Goal: Information Seeking & Learning: Learn about a topic

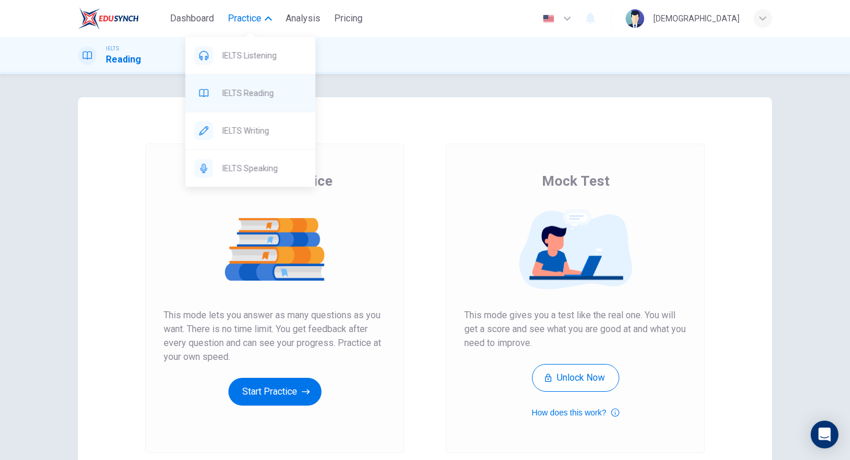
click at [272, 88] on span "IELTS Reading" at bounding box center [265, 93] width 84 height 14
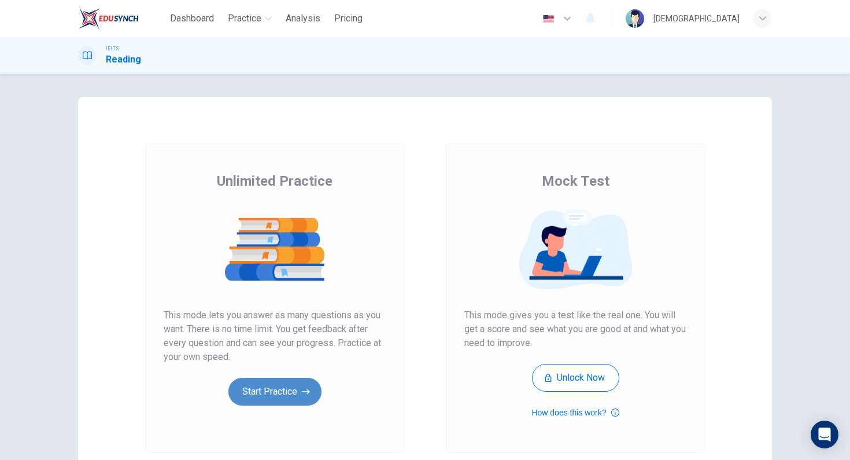
click at [293, 400] on button "Start Practice" at bounding box center [274, 392] width 93 height 28
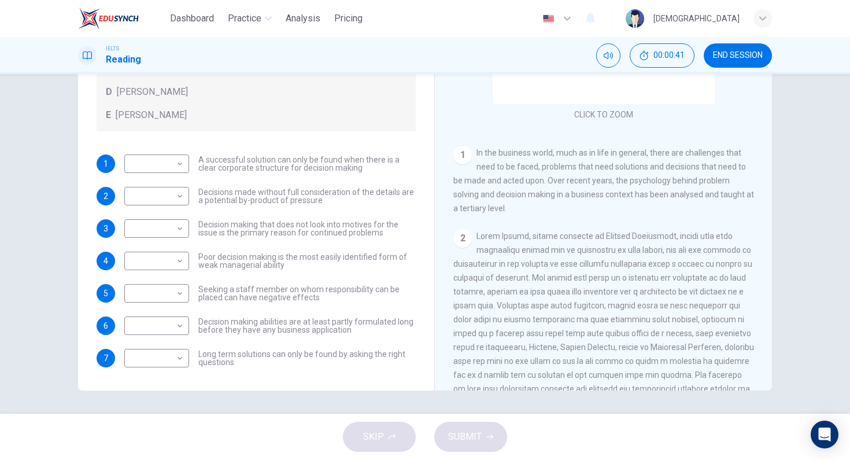
scroll to position [157, 0]
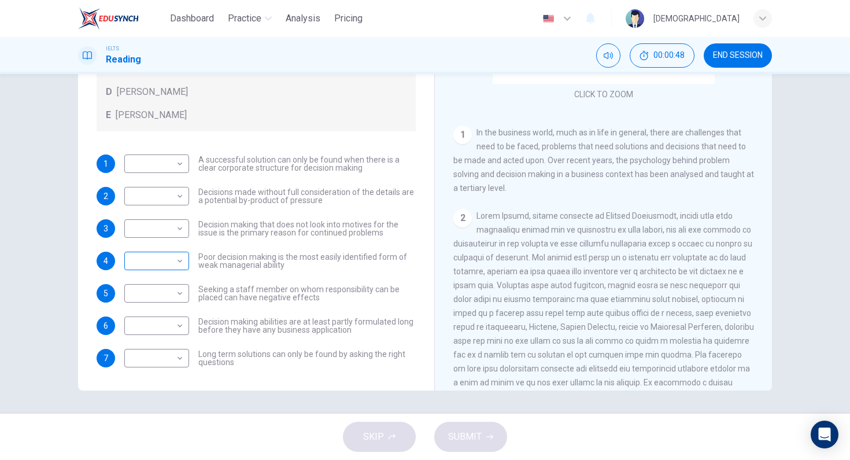
click at [166, 262] on body "Dashboard Practice Analysis Pricing English en ​ Musa IELTS Reading 00:00:48 EN…" at bounding box center [425, 230] width 850 height 460
click at [168, 278] on li "A" at bounding box center [153, 279] width 65 height 19
type input "A"
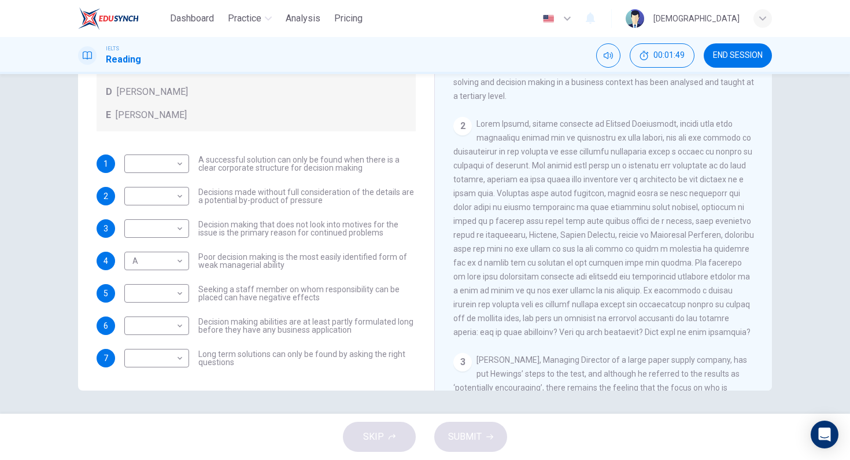
drag, startPoint x: 530, startPoint y: 208, endPoint x: 605, endPoint y: 205, distance: 75.3
click at [599, 206] on span at bounding box center [603, 227] width 301 height 217
click at [605, 205] on span at bounding box center [603, 227] width 301 height 217
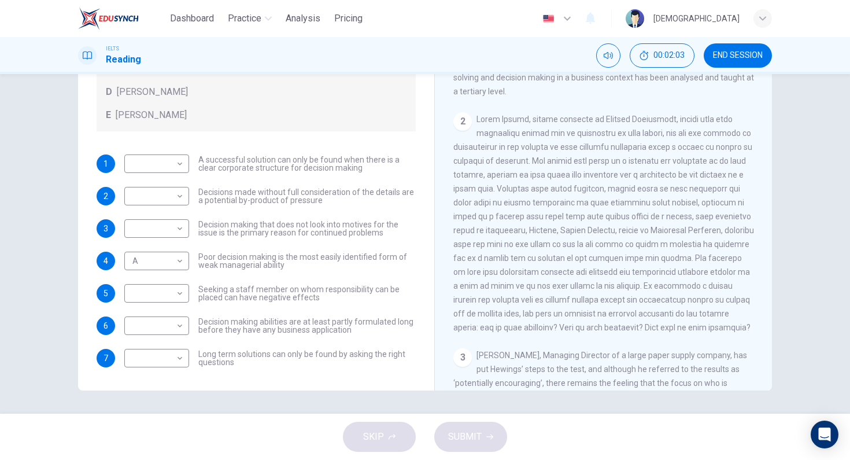
scroll to position [256, 0]
drag, startPoint x: 610, startPoint y: 231, endPoint x: 711, endPoint y: 230, distance: 101.8
click at [708, 230] on span at bounding box center [603, 220] width 301 height 217
click at [718, 228] on span at bounding box center [603, 220] width 301 height 217
click at [717, 228] on span at bounding box center [603, 220] width 301 height 217
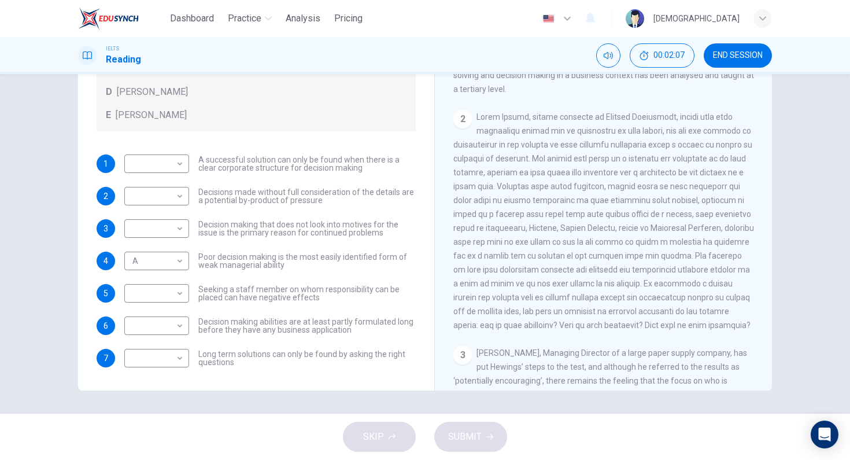
click at [717, 228] on span at bounding box center [603, 220] width 301 height 217
click at [626, 228] on span at bounding box center [603, 220] width 301 height 217
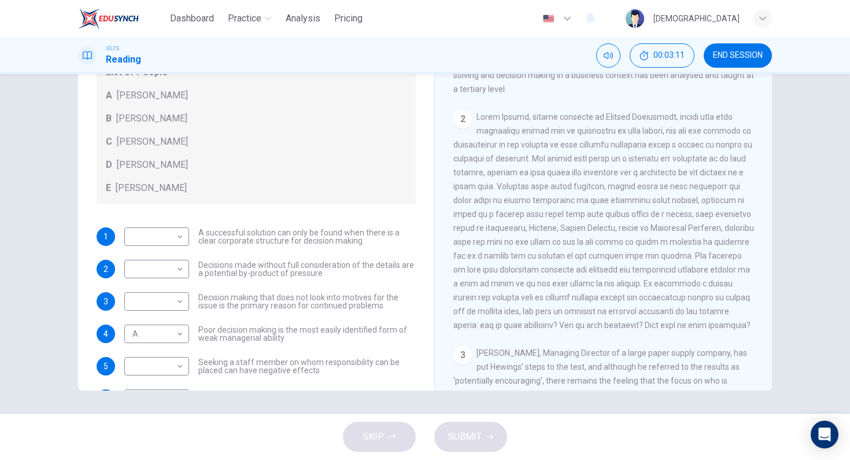
scroll to position [125, 0]
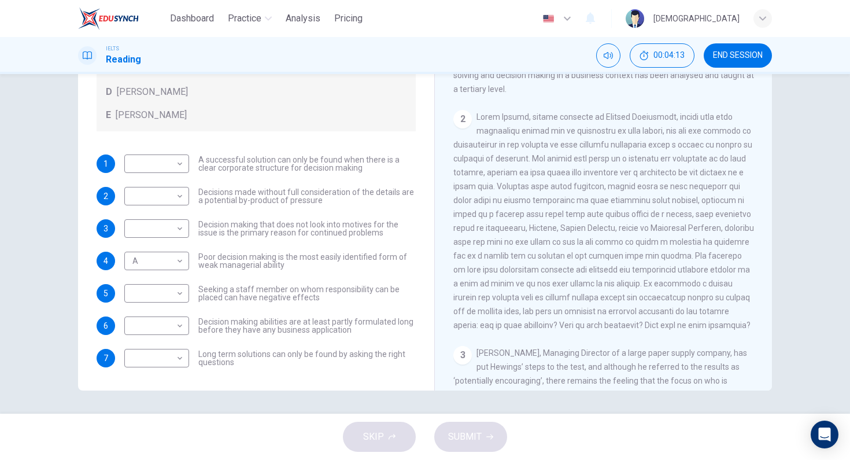
click at [644, 274] on span at bounding box center [603, 220] width 301 height 217
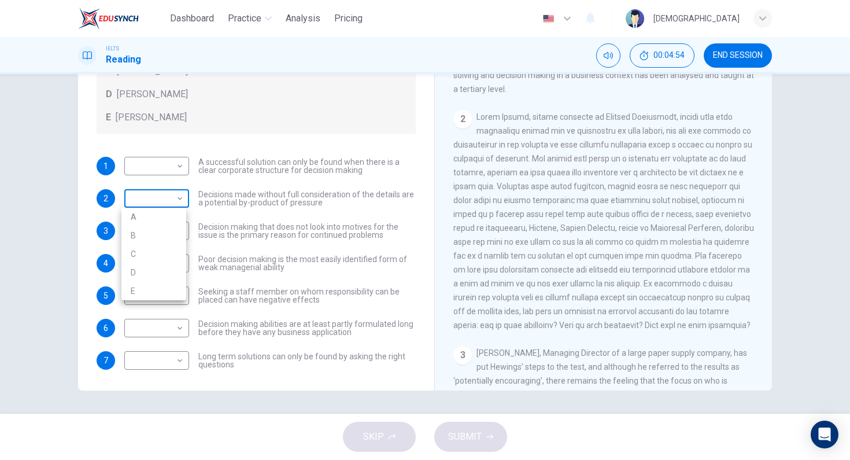
click at [174, 194] on body "Dashboard Practice Analysis Pricing English en ​ Musa IELTS Reading 00:04:54 EN…" at bounding box center [425, 230] width 850 height 460
click at [169, 228] on li "B" at bounding box center [153, 235] width 65 height 19
type input "B"
click at [179, 236] on body "Dashboard Practice Analysis Pricing English en ​ Musa IELTS Reading 00:05:01 EN…" at bounding box center [425, 230] width 850 height 460
click at [171, 266] on li "B" at bounding box center [153, 268] width 65 height 19
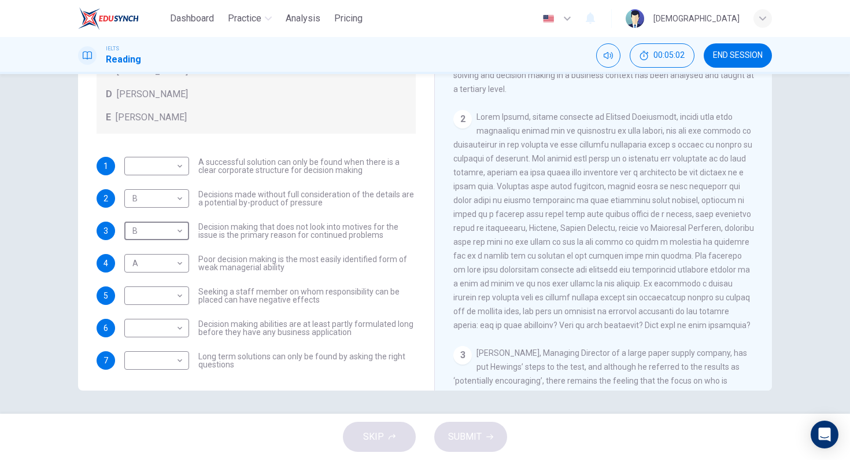
type input "B"
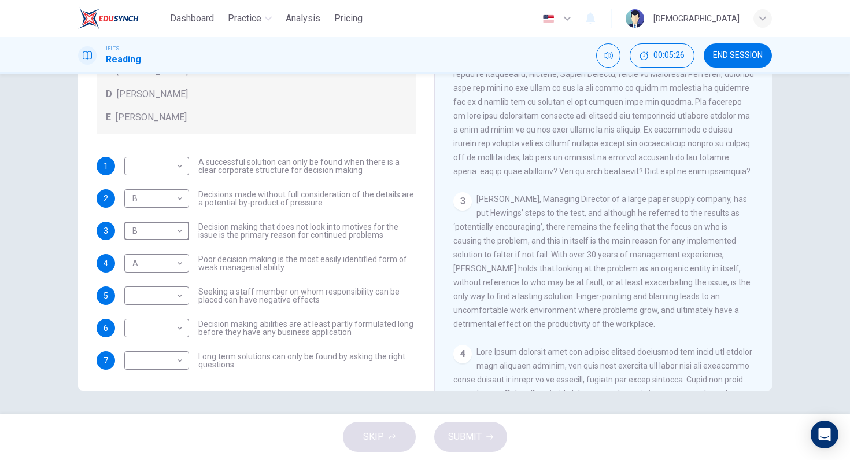
scroll to position [412, 0]
click at [157, 162] on body "Dashboard Practice Analysis Pricing English en ​ Musa IELTS Reading 00:06:05 EN…" at bounding box center [425, 230] width 850 height 460
click at [169, 217] on li "C" at bounding box center [153, 221] width 65 height 19
type input "C"
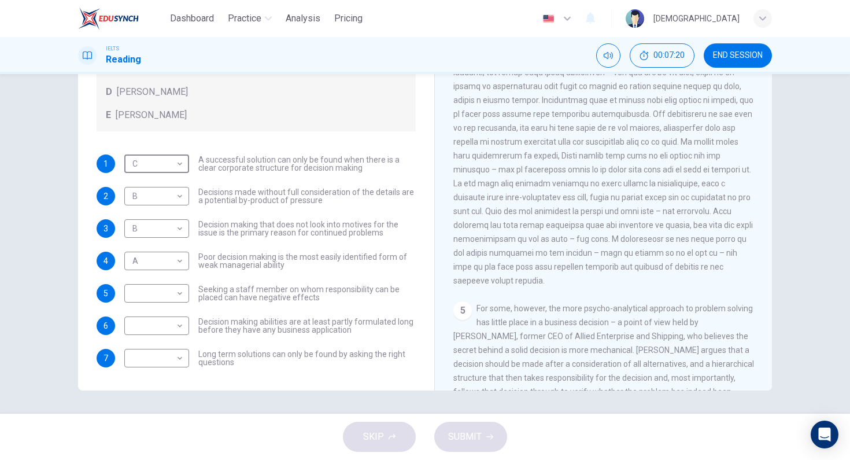
scroll to position [653, 0]
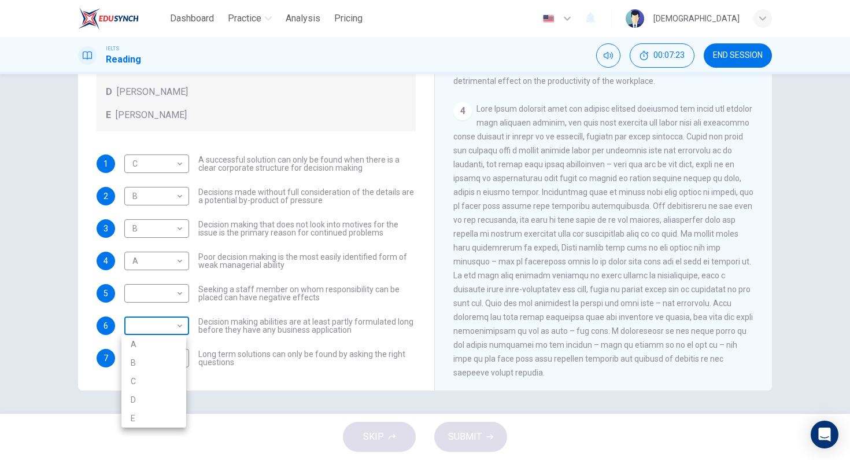
click at [165, 320] on body "Dashboard Practice Analysis Pricing English en ​ Musa IELTS Reading 00:07:23 EN…" at bounding box center [425, 230] width 850 height 460
click at [146, 396] on li "D" at bounding box center [153, 399] width 65 height 19
type input "D"
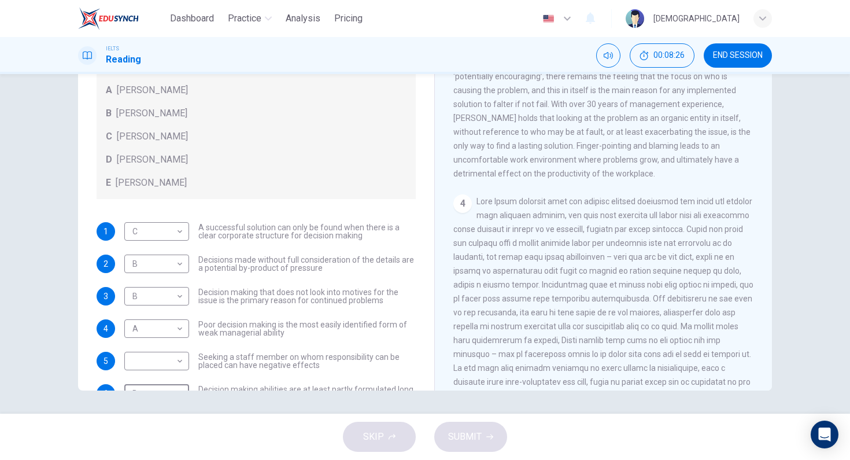
scroll to position [125, 0]
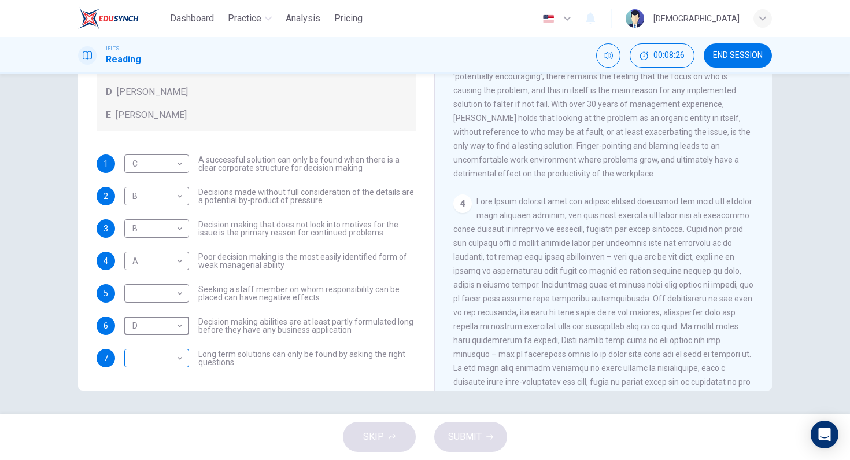
click at [168, 352] on body "Dashboard Practice Analysis Pricing English en ​ Musa IELTS Reading 00:08:26 EN…" at bounding box center [425, 230] width 850 height 460
click at [149, 378] on li "B" at bounding box center [153, 385] width 65 height 19
type input "B"
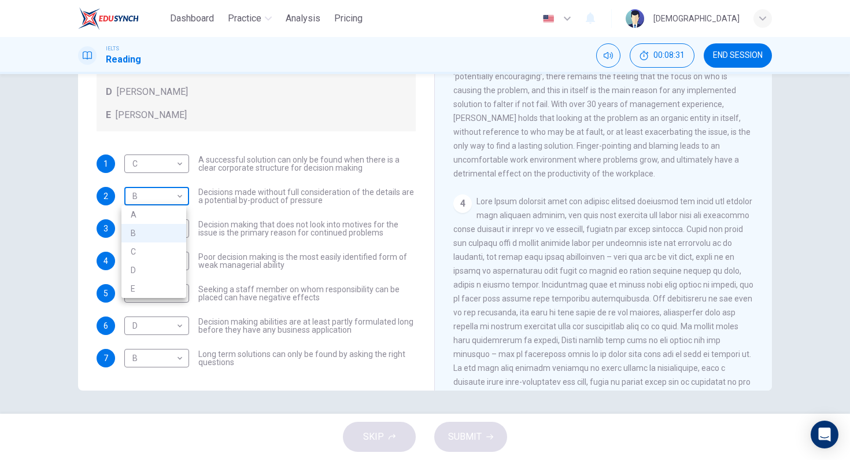
click at [166, 189] on body "Dashboard Practice Analysis Pricing English en ​ Musa IELTS Reading 00:08:31 EN…" at bounding box center [425, 230] width 850 height 460
click at [507, 213] on div at bounding box center [425, 230] width 850 height 460
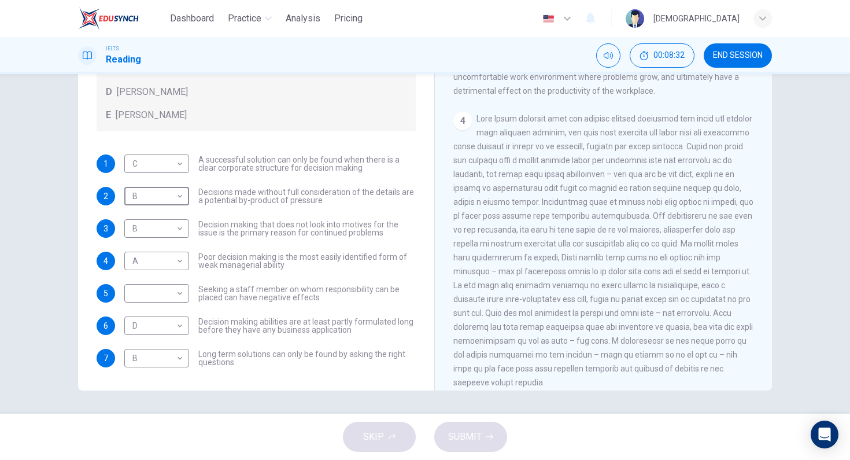
scroll to position [808, 0]
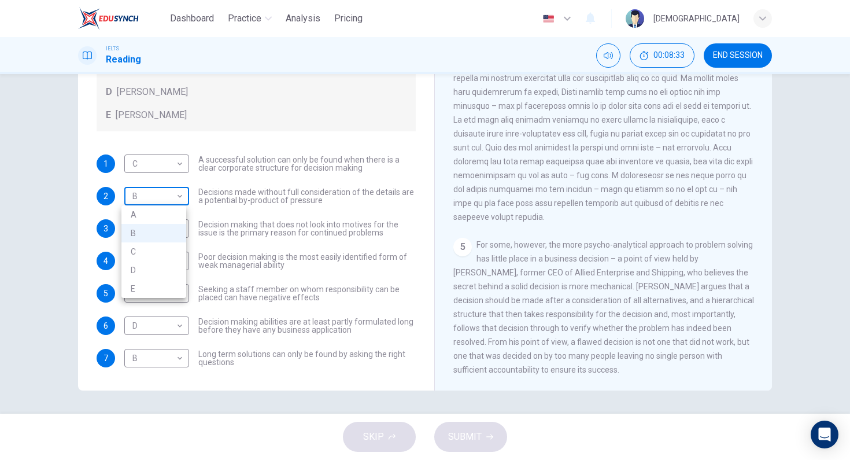
click at [171, 188] on body "Dashboard Practice Analysis Pricing English en ​ Musa IELTS Reading 00:08:33 EN…" at bounding box center [425, 230] width 850 height 460
click at [137, 286] on li "E" at bounding box center [153, 288] width 65 height 19
type input "E"
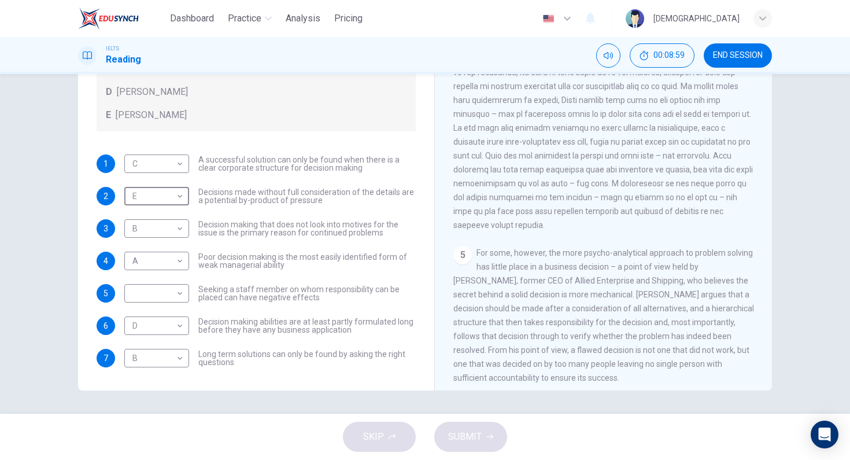
scroll to position [695, 0]
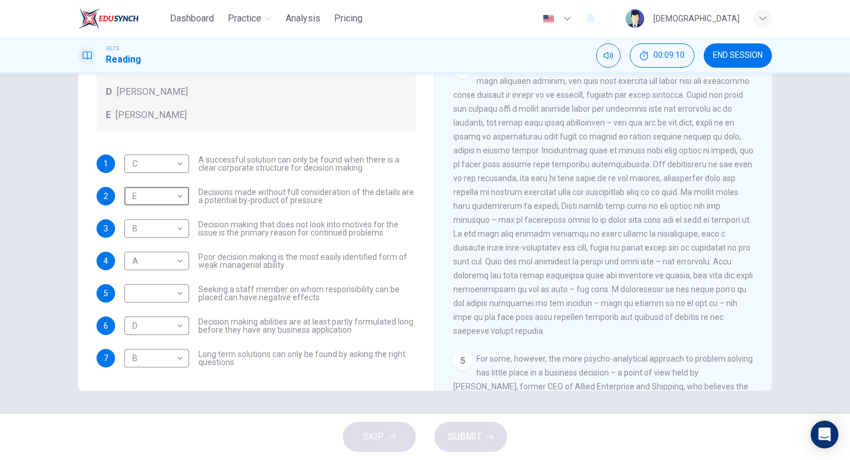
click at [186, 284] on div "​ ​" at bounding box center [156, 293] width 65 height 19
click at [182, 296] on body "Dashboard Practice Analysis Pricing English en ​ Musa IELTS Reading 00:09:10 EN…" at bounding box center [425, 230] width 850 height 460
click at [163, 356] on li "C" at bounding box center [153, 348] width 65 height 19
type input "C"
click at [452, 423] on button "SUBMIT" at bounding box center [470, 437] width 73 height 30
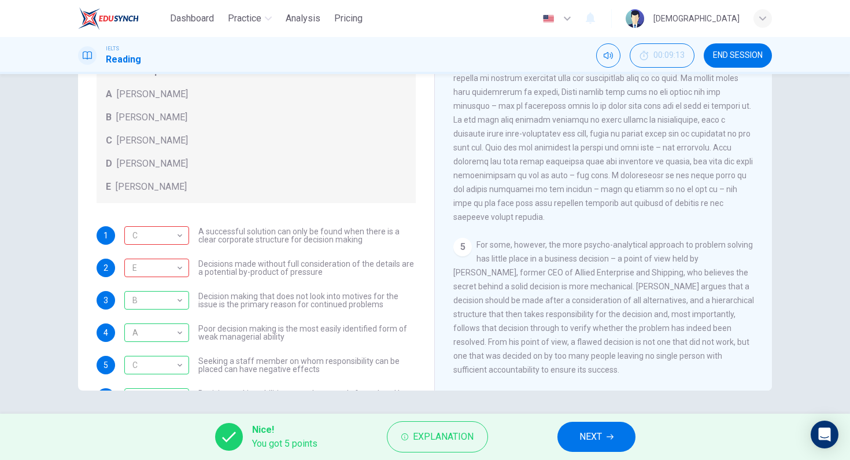
scroll to position [125, 0]
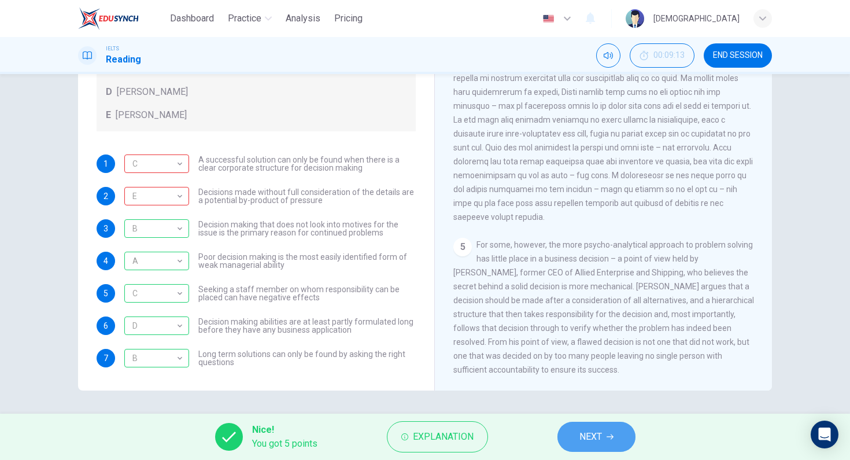
click at [600, 426] on button "NEXT" at bounding box center [596, 437] width 78 height 30
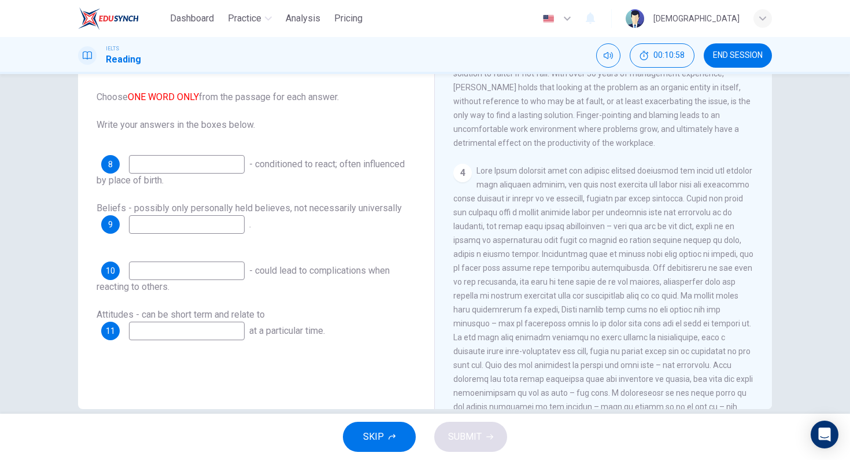
scroll to position [667, 0]
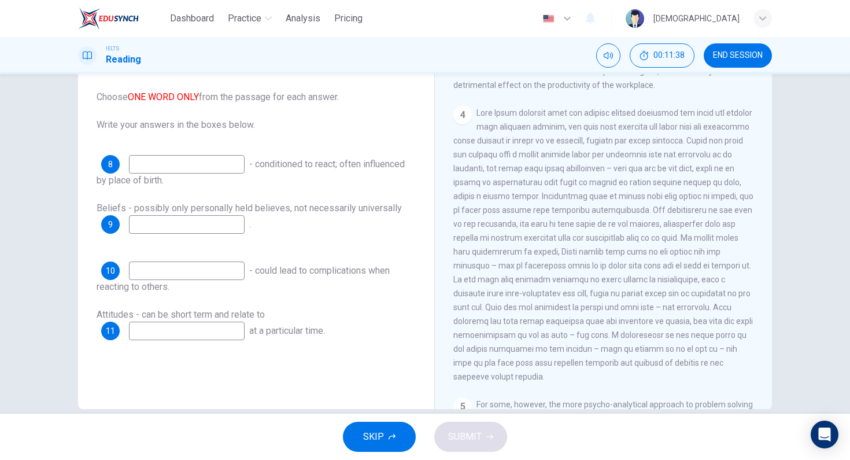
click at [209, 330] on input at bounding box center [187, 331] width 116 height 19
click at [251, 360] on div "Questions 8 - 11 Complete the sentences below. Choose ONE WORD ONLY from the pa…" at bounding box center [256, 214] width 338 height 390
click at [202, 230] on input at bounding box center [187, 224] width 116 height 19
type input "k"
click at [198, 161] on input at bounding box center [187, 164] width 116 height 19
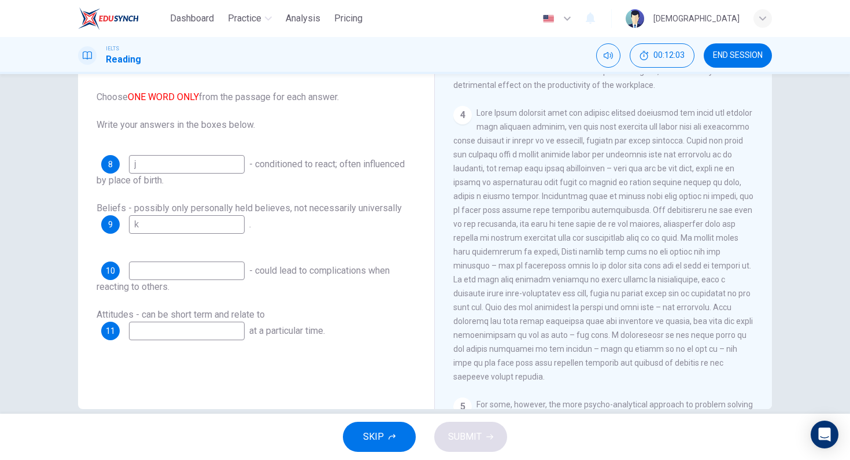
type input "j"
click at [224, 255] on div "8 j - conditioned to react; often influenced by place of birth. Beliefs - possi…" at bounding box center [256, 247] width 319 height 185
click at [215, 280] on div "10 - could lead to complications when reacting to others." at bounding box center [256, 277] width 319 height 32
click at [222, 276] on input at bounding box center [187, 270] width 116 height 19
type input "j"
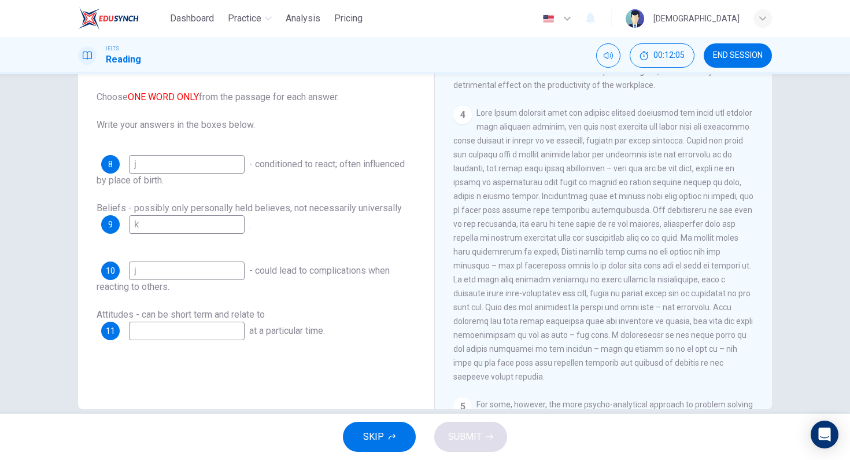
click at [173, 327] on input at bounding box center [187, 331] width 116 height 19
type input "j"
click at [476, 424] on button "SUBMIT" at bounding box center [470, 437] width 73 height 30
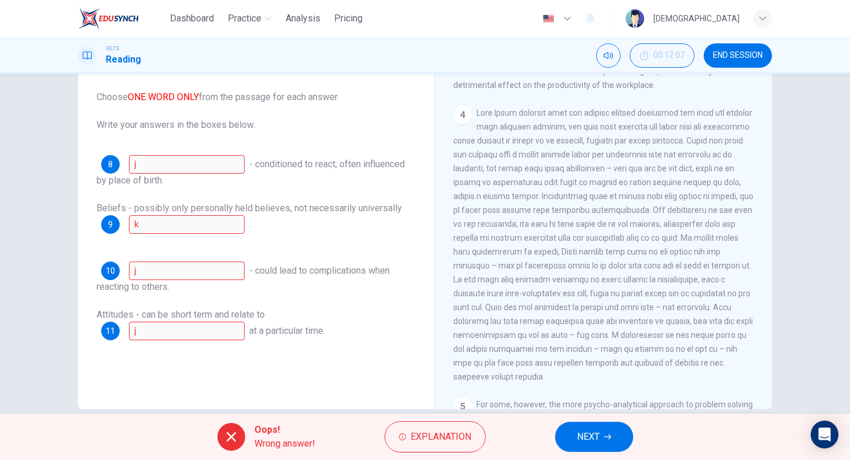
scroll to position [103, 0]
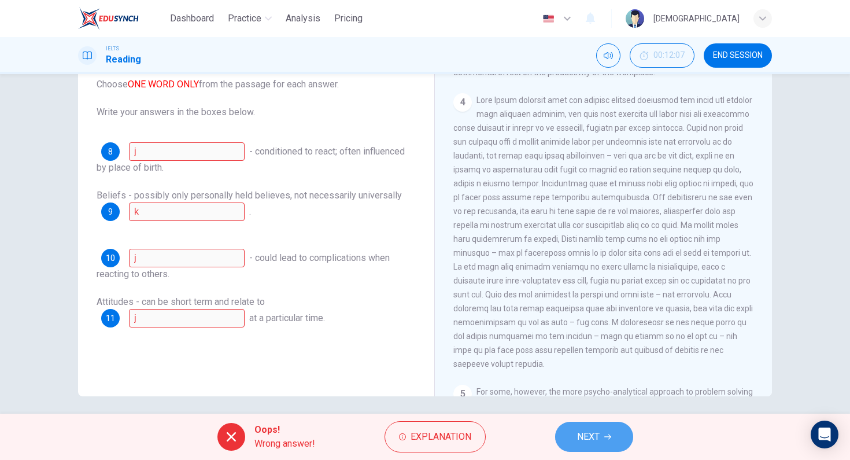
click at [588, 430] on span "NEXT" at bounding box center [588, 437] width 23 height 16
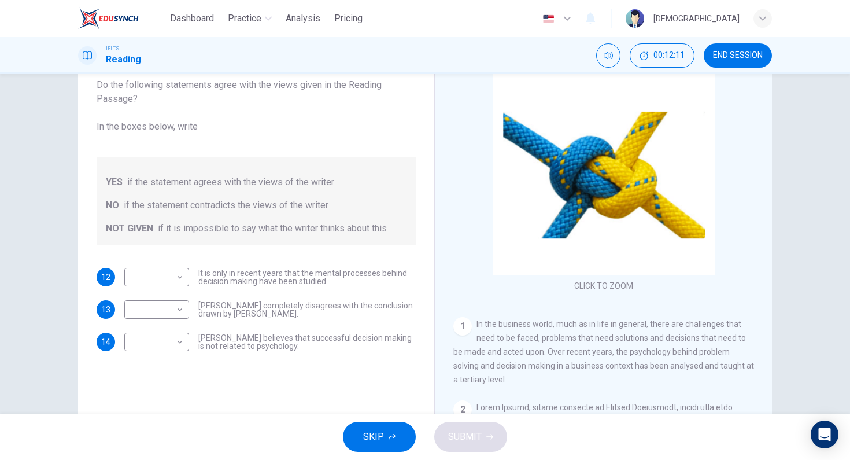
scroll to position [90, 0]
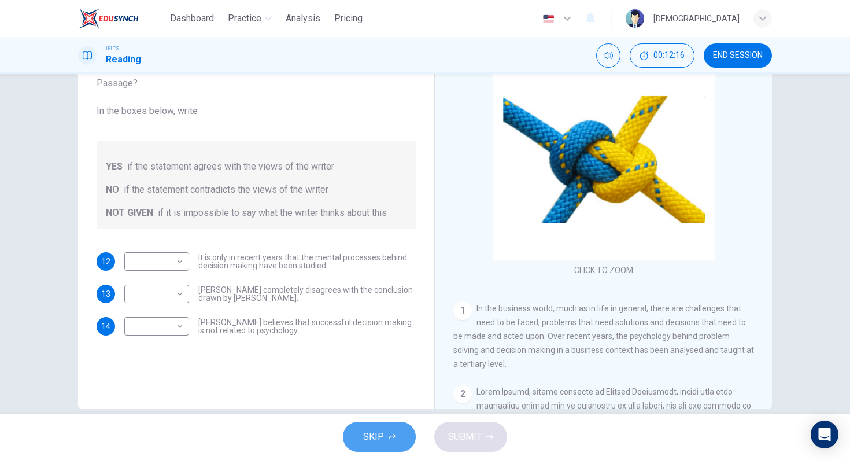
click at [393, 437] on icon "button" at bounding box center [392, 436] width 7 height 7
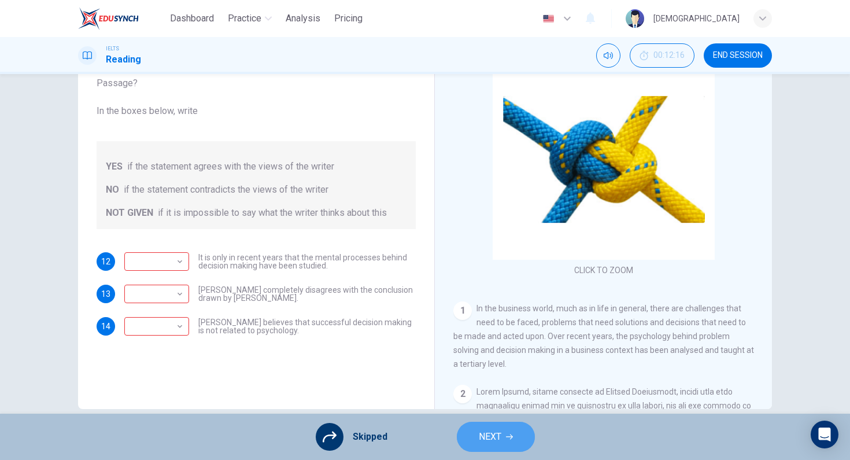
click at [516, 430] on button "NEXT" at bounding box center [496, 437] width 78 height 30
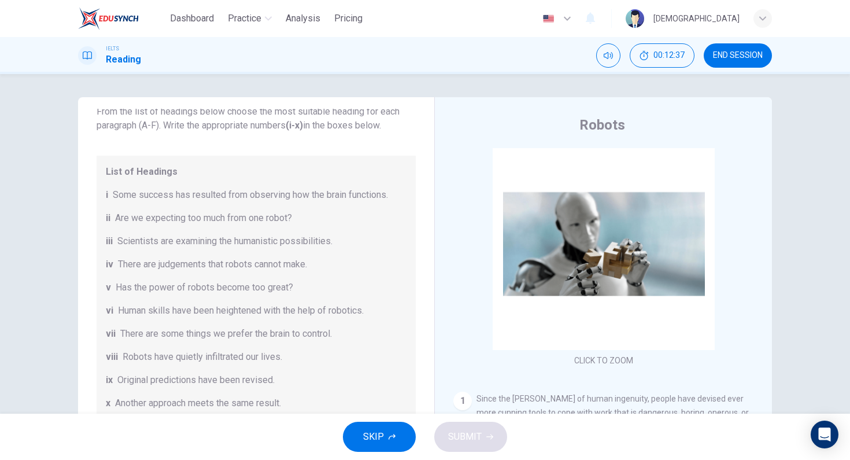
scroll to position [92, 0]
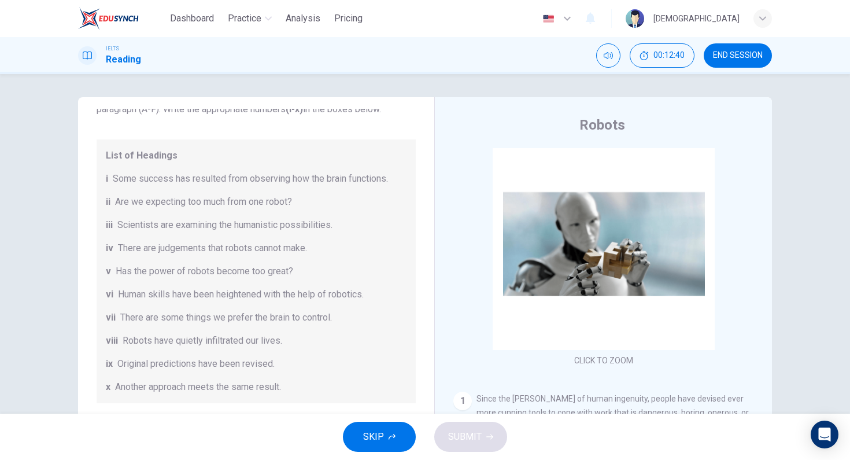
drag, startPoint x: 127, startPoint y: 198, endPoint x: 239, endPoint y: 198, distance: 112.2
click at [239, 198] on span "Are we expecting too much from one robot?" at bounding box center [203, 202] width 177 height 14
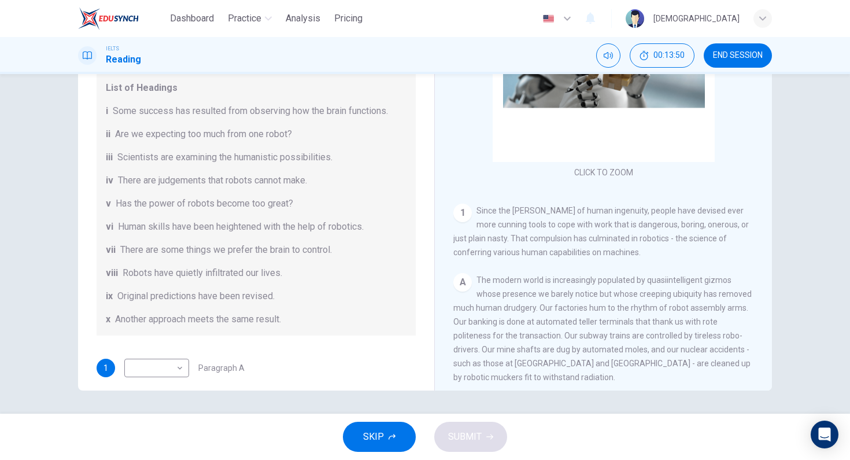
scroll to position [127, 0]
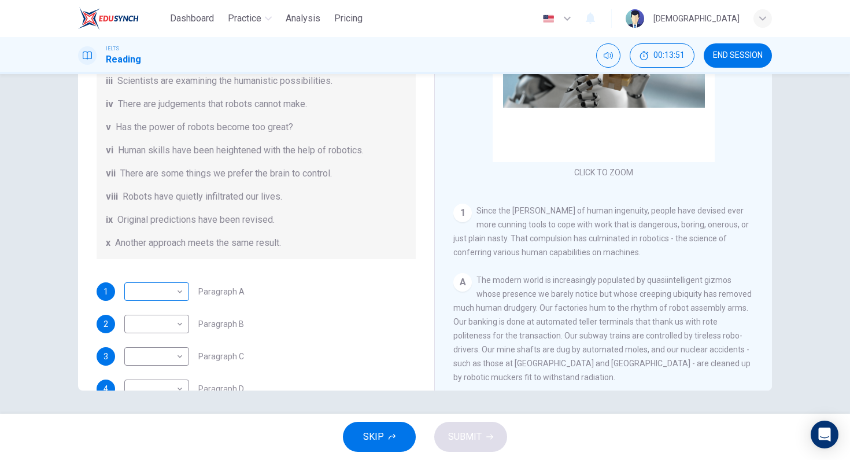
click at [147, 296] on body "Dashboard Practice Analysis Pricing English en ​ Musa IELTS Reading 00:13:51 EN…" at bounding box center [425, 230] width 850 height 460
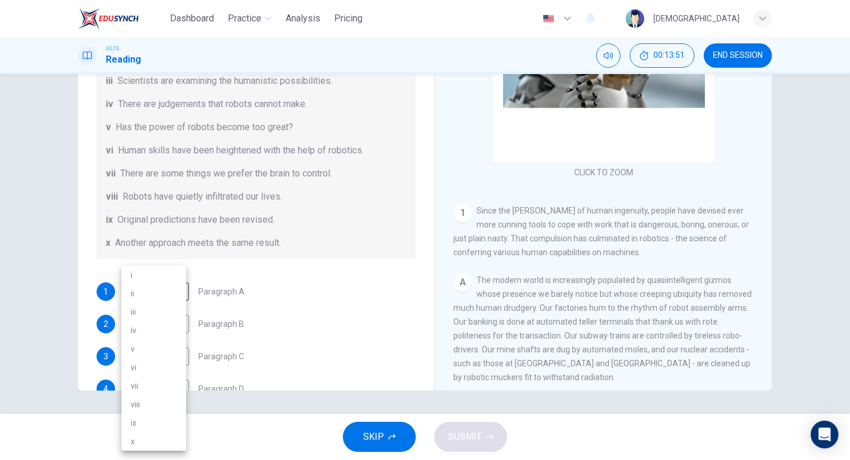
click at [149, 314] on li "iii" at bounding box center [153, 311] width 65 height 19
type input "iii"
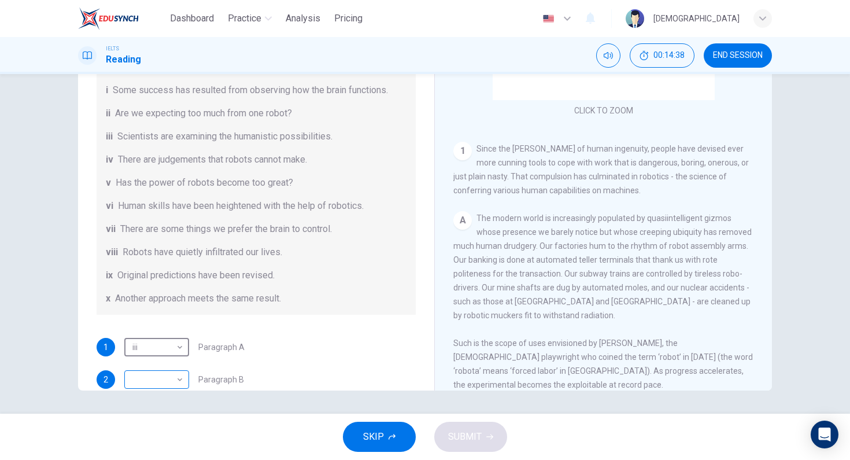
scroll to position [149, 0]
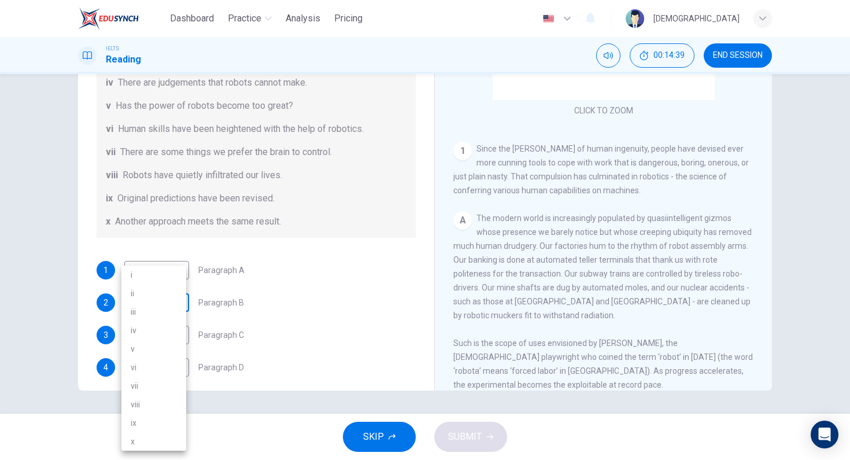
click at [159, 305] on body "Dashboard Practice Analysis Pricing English en ​ Musa IELTS Reading 00:14:39 EN…" at bounding box center [425, 230] width 850 height 460
click at [141, 404] on li "viii" at bounding box center [153, 404] width 65 height 19
type input "viii"
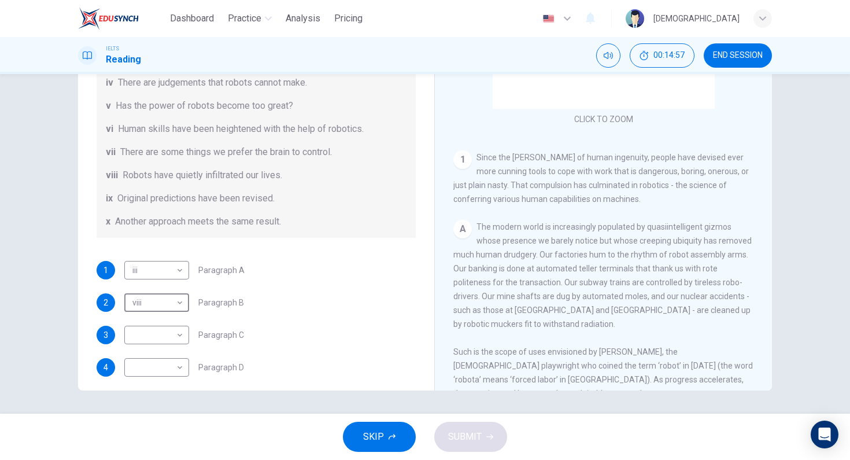
scroll to position [162, 0]
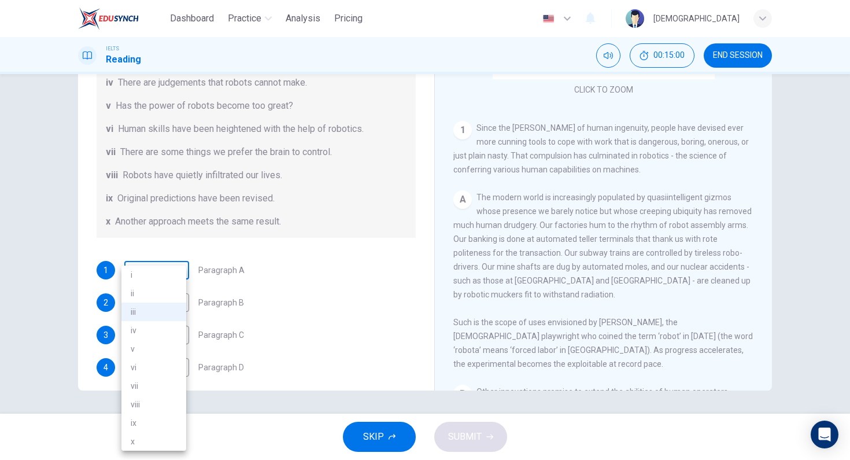
click at [162, 275] on body "Dashboard Practice Analysis Pricing English en ​ Musa IELTS Reading 00:15:00 EN…" at bounding box center [425, 230] width 850 height 460
drag, startPoint x: 262, startPoint y: 305, endPoint x: 246, endPoint y: 298, distance: 17.4
click at [262, 304] on div at bounding box center [425, 230] width 850 height 460
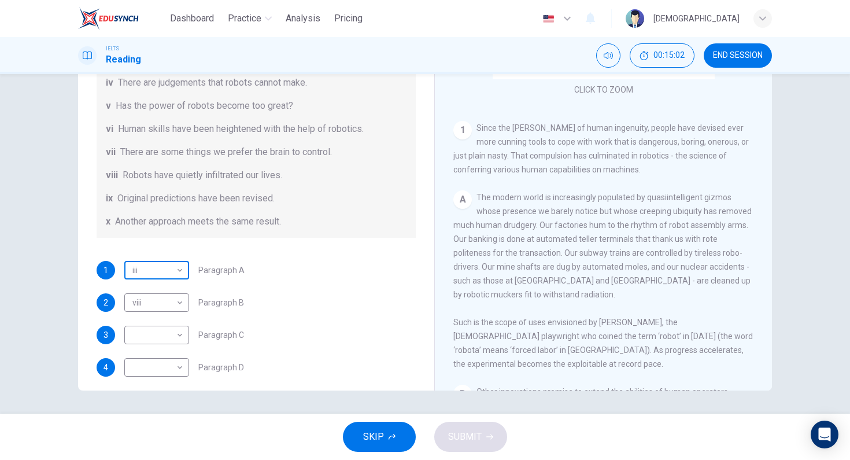
click at [174, 273] on body "Dashboard Practice Analysis Pricing English en ​ Musa IELTS Reading 00:15:02 EN…" at bounding box center [425, 230] width 850 height 460
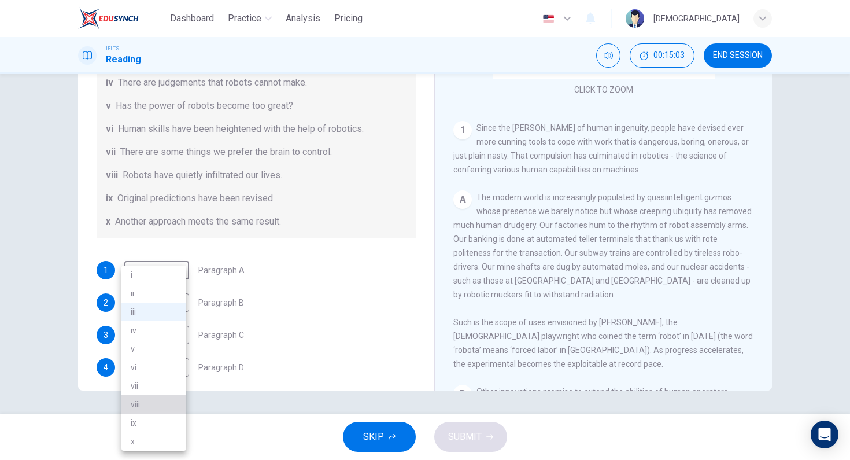
click at [152, 401] on li "viii" at bounding box center [153, 404] width 65 height 19
type input "viii"
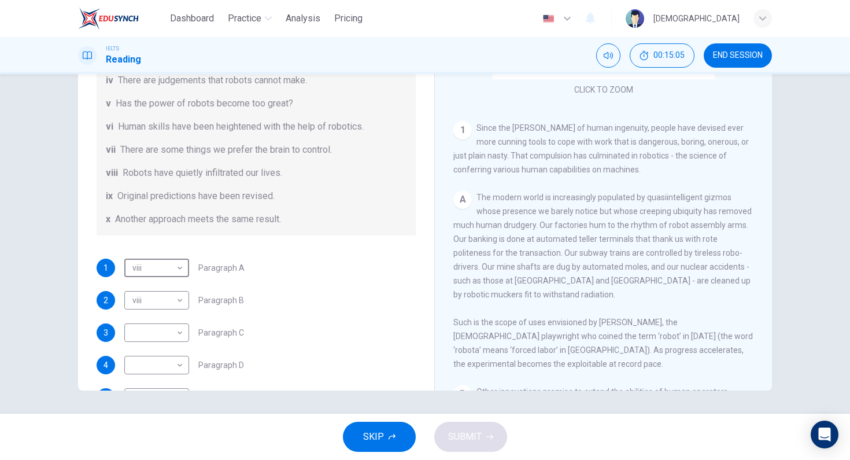
scroll to position [153, 0]
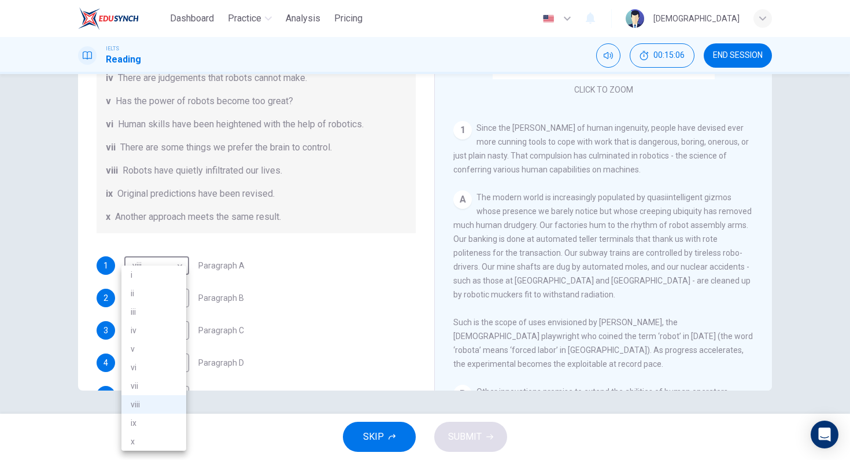
click at [175, 269] on body "Dashboard Practice Analysis Pricing English en ​ Musa IELTS Reading 00:15:06 EN…" at bounding box center [425, 230] width 850 height 460
click at [269, 265] on div at bounding box center [425, 230] width 850 height 460
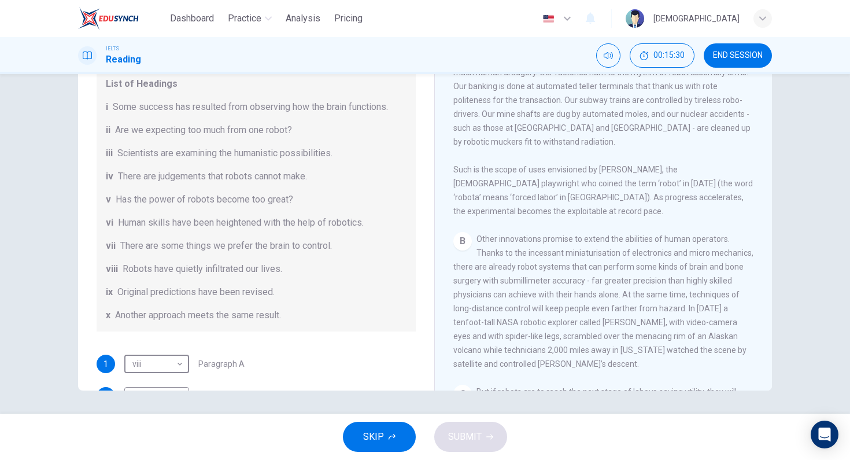
scroll to position [125, 0]
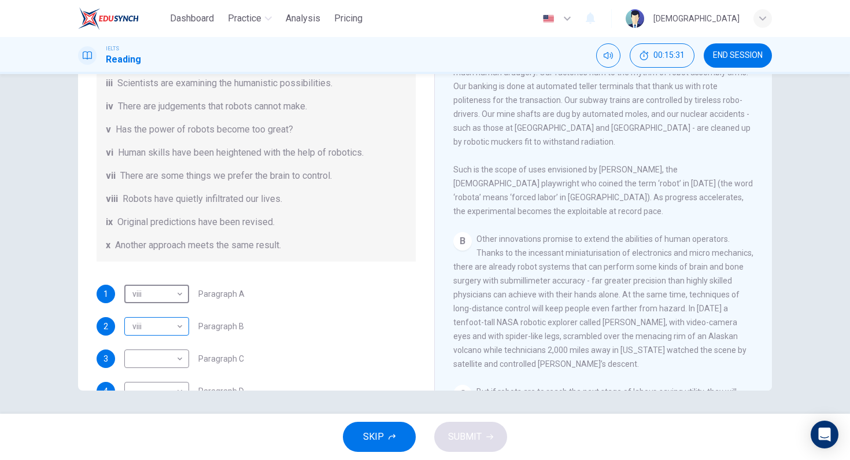
click at [171, 337] on body "Dashboard Practice Analysis Pricing English en ​ Musa IELTS Reading 00:15:31 EN…" at bounding box center [425, 230] width 850 height 460
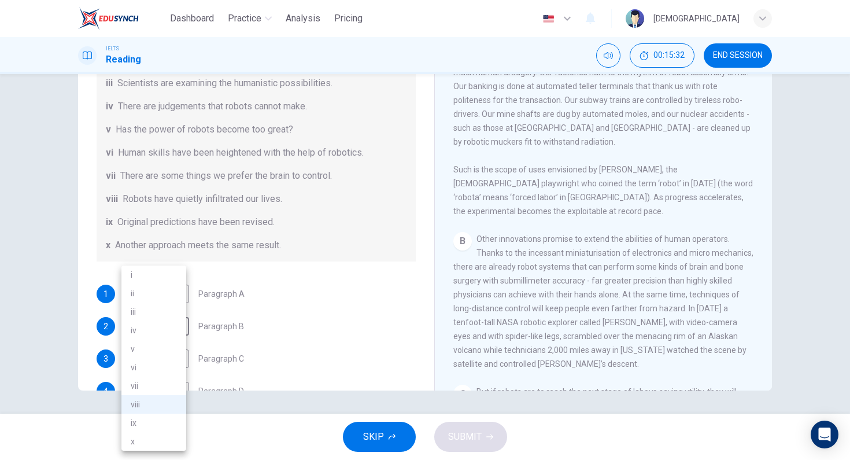
click at [154, 317] on li "iii" at bounding box center [153, 311] width 65 height 19
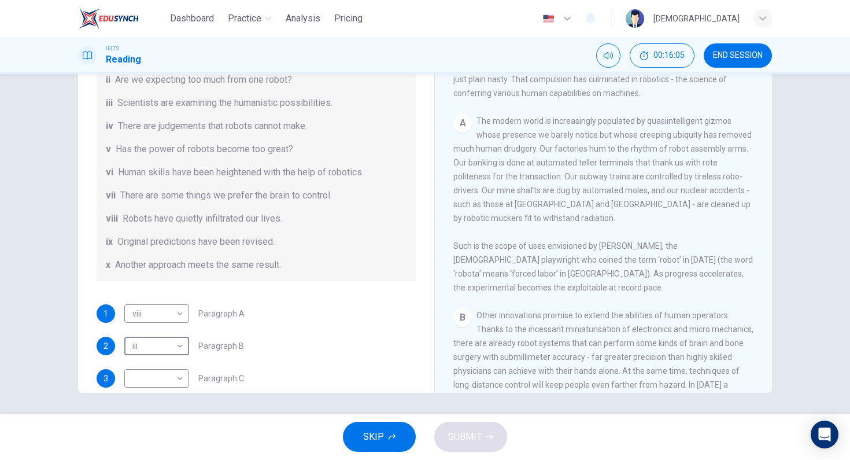
scroll to position [439, 0]
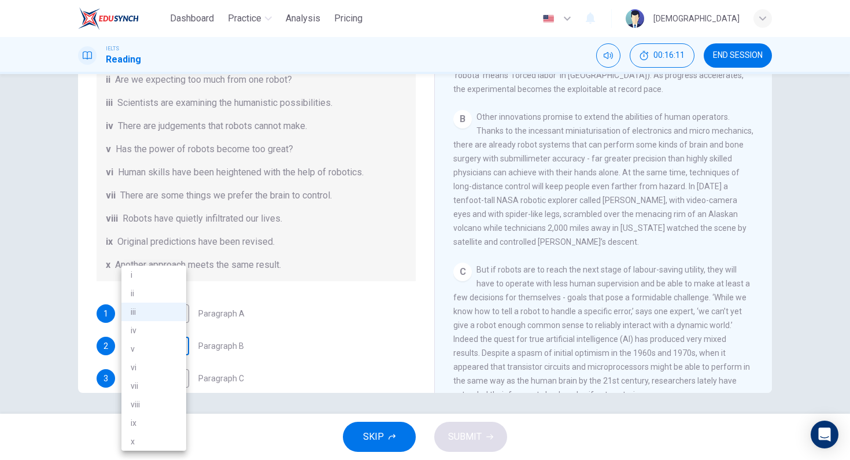
click at [163, 354] on body "Dashboard Practice Analysis Pricing English en ​ Musa IELTS Reading 00:16:11 EN…" at bounding box center [425, 230] width 850 height 460
click at [140, 367] on li "vi" at bounding box center [153, 367] width 65 height 19
type input "vi"
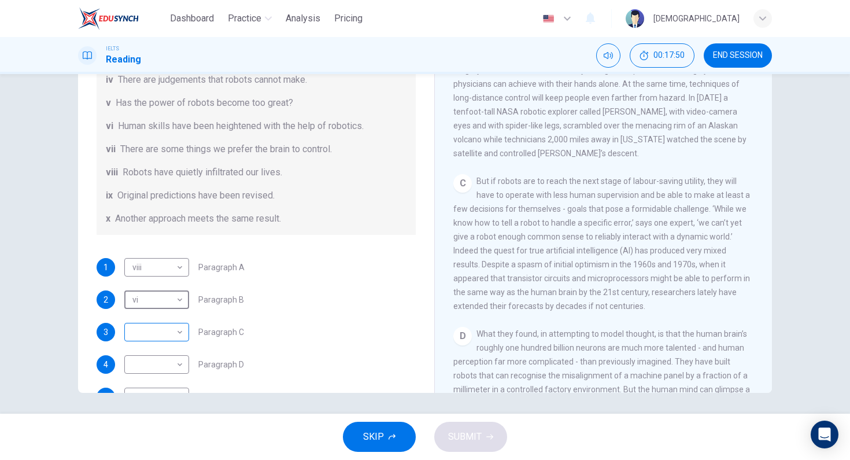
scroll to position [173, 0]
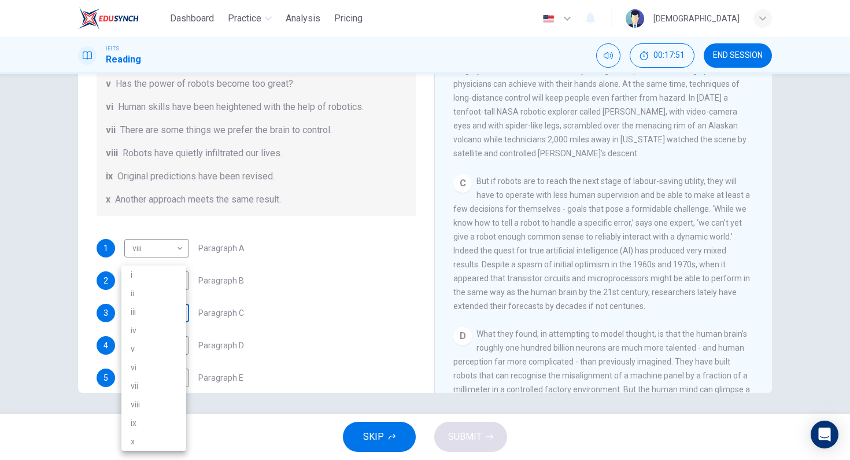
click at [170, 311] on body "Dashboard Practice Analysis Pricing English en ​ Musa IELTS Reading 00:17:51 EN…" at bounding box center [425, 230] width 850 height 460
click at [158, 378] on li "vii" at bounding box center [153, 385] width 65 height 19
type input "vii"
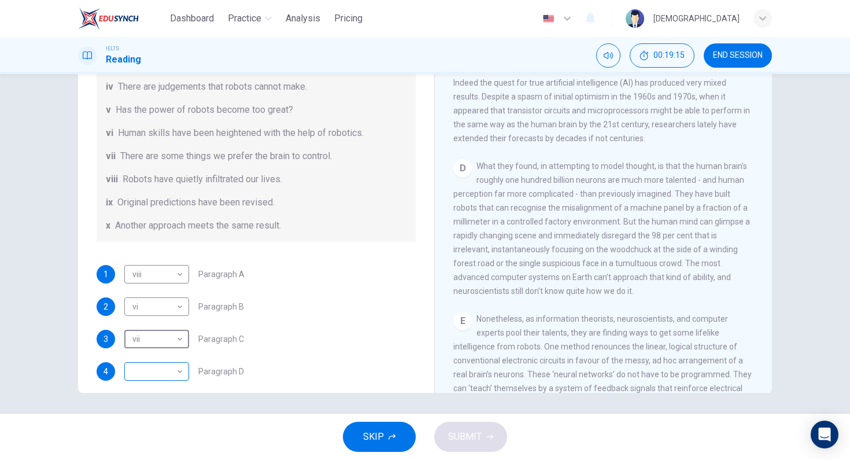
scroll to position [149, 0]
click at [175, 370] on body "Dashboard Practice Analysis Pricing English en ​ Musa IELTS Reading 00:19:15 EN…" at bounding box center [425, 230] width 850 height 460
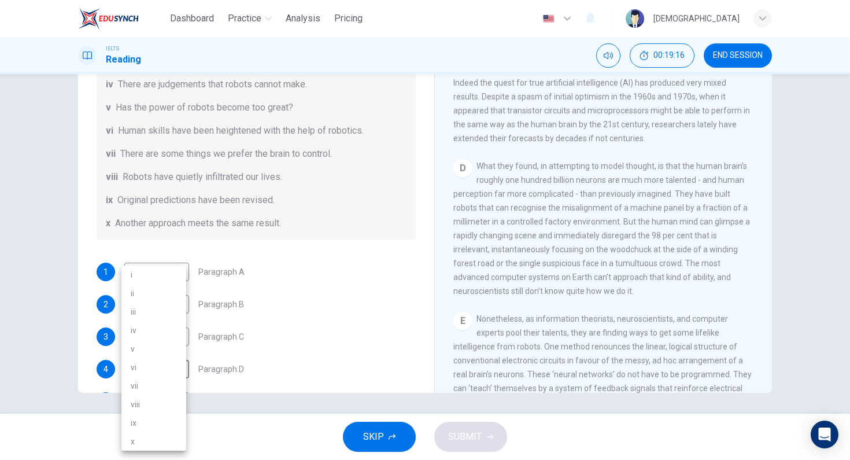
click at [166, 330] on li "iv" at bounding box center [153, 330] width 65 height 19
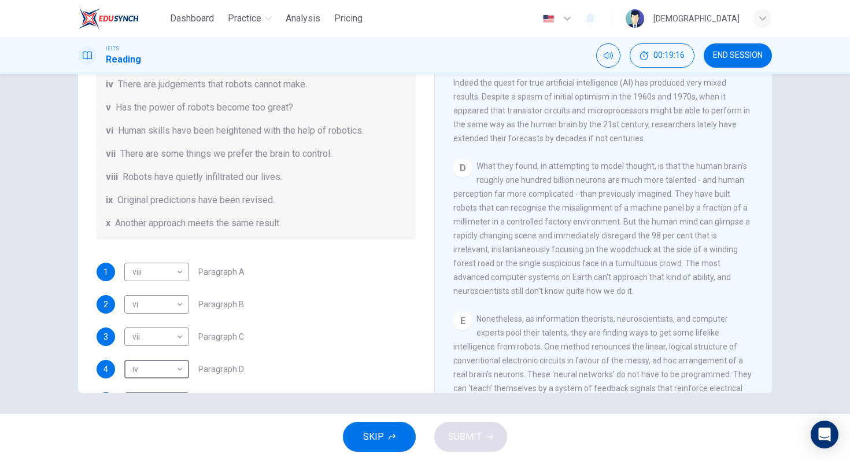
type input "iv"
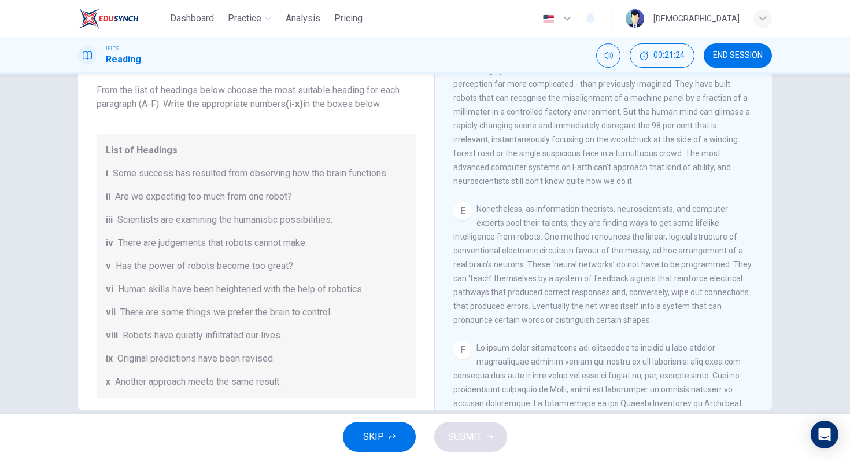
scroll to position [223, 0]
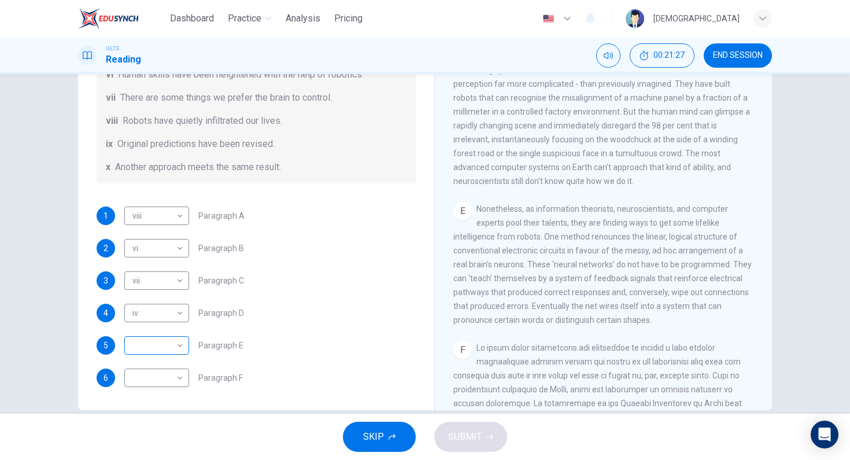
click at [180, 338] on body "Dashboard Practice Analysis Pricing English en ​ Musa IELTS Reading 00:21:27 EN…" at bounding box center [425, 230] width 850 height 460
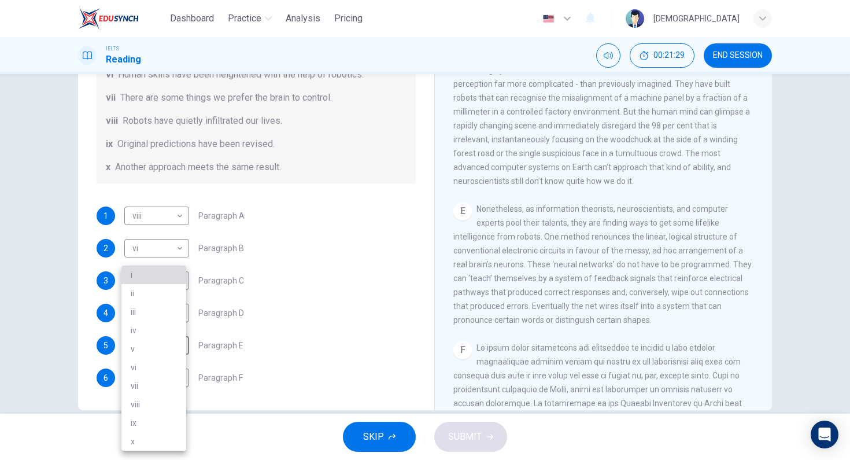
click at [168, 278] on li "i" at bounding box center [153, 274] width 65 height 19
type input "i"
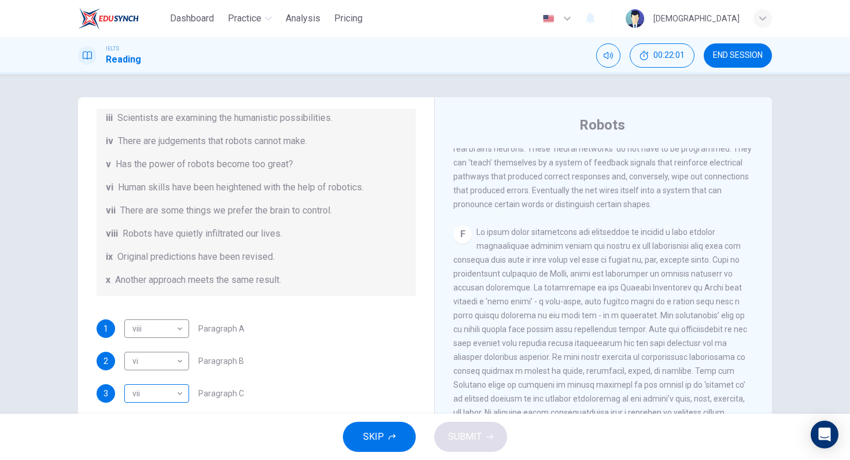
scroll to position [109, 0]
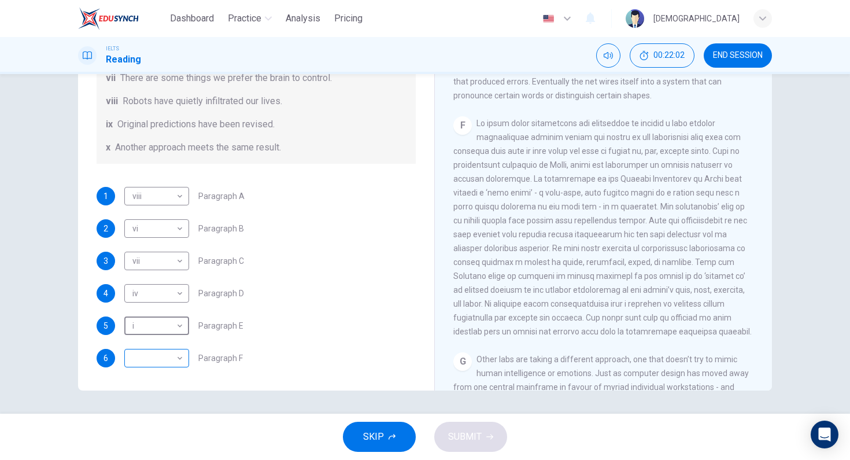
click at [169, 365] on body "Dashboard Practice Analysis Pricing English en ​ Musa IELTS Reading 00:22:02 EN…" at bounding box center [425, 230] width 850 height 460
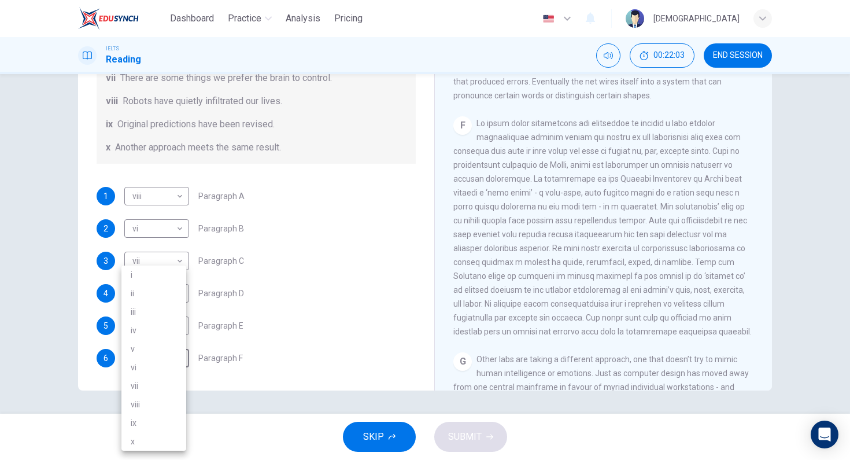
click at [154, 293] on li "ii" at bounding box center [153, 293] width 65 height 19
type input "ii"
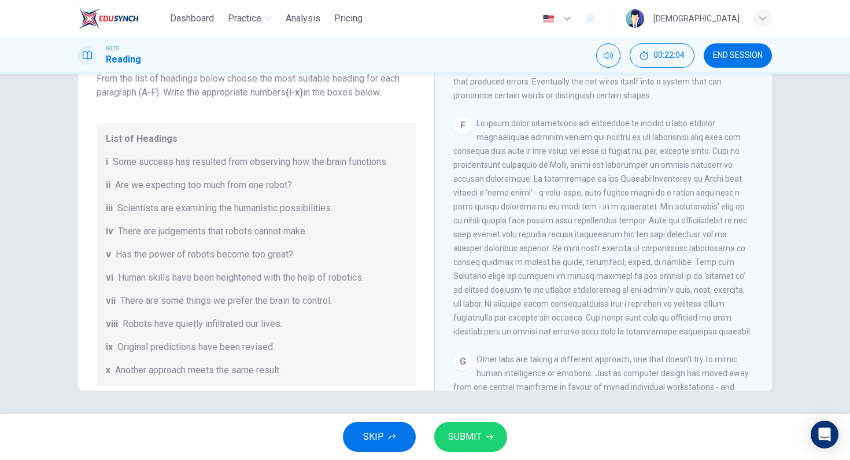
scroll to position [0, 0]
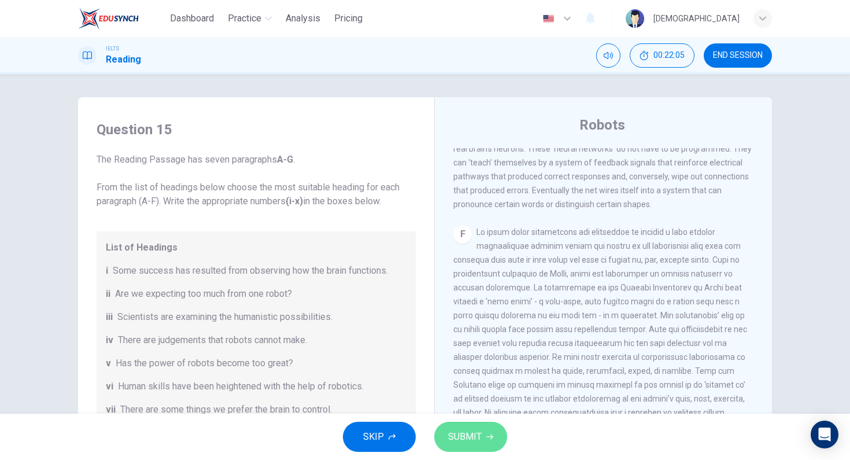
click at [478, 441] on span "SUBMIT" at bounding box center [465, 437] width 34 height 16
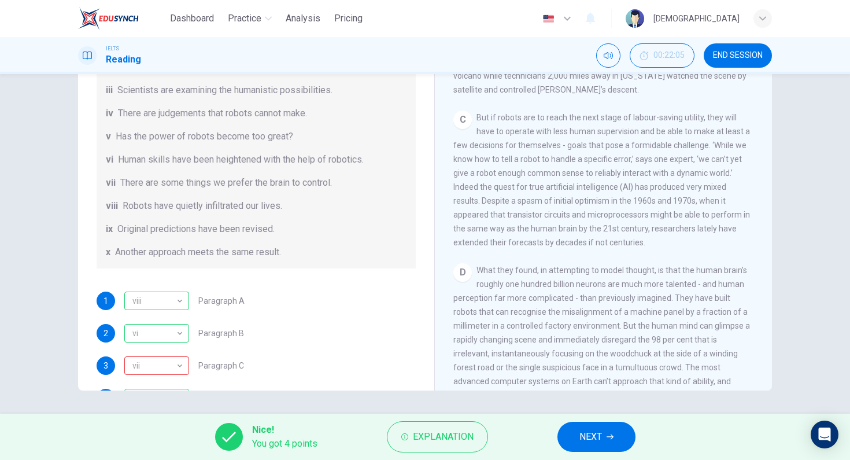
scroll to position [586, 0]
click at [611, 427] on button "NEXT" at bounding box center [596, 437] width 78 height 30
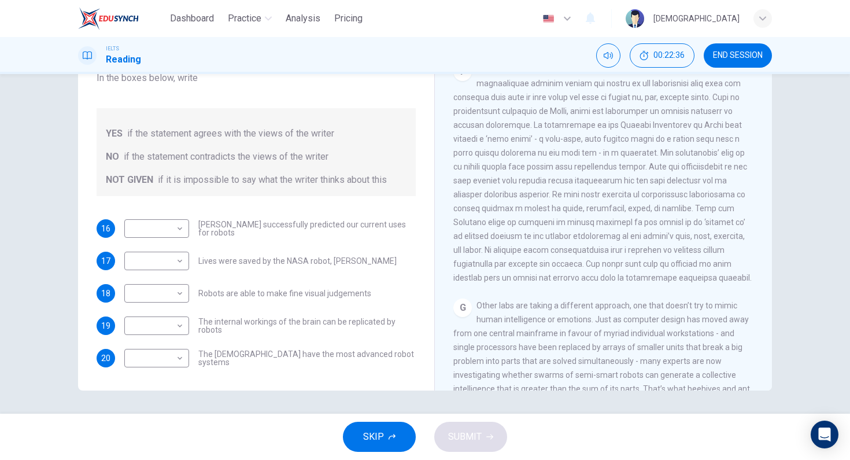
scroll to position [1064, 0]
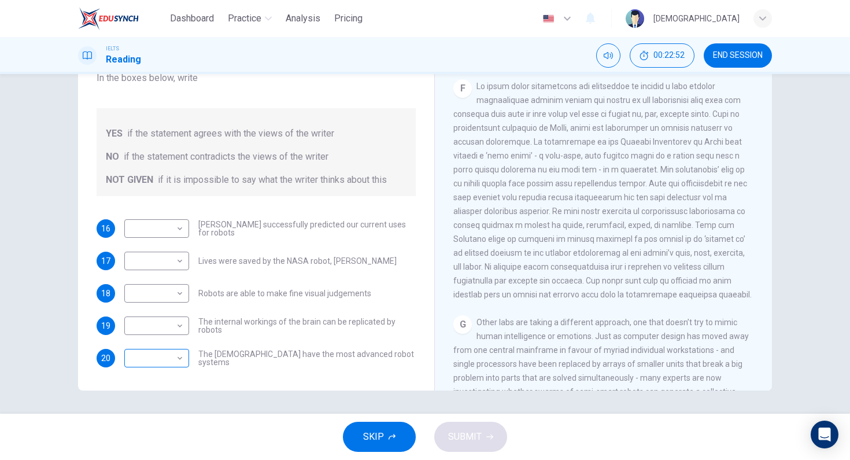
click at [154, 363] on body "Dashboard Practice Analysis Pricing English en ​ Musa IELTS Reading 00:22:52 EN…" at bounding box center [425, 230] width 850 height 460
click at [164, 411] on li "NOT GIVEN" at bounding box center [153, 413] width 65 height 19
type input "NOT GIVEN"
click at [168, 329] on body "Dashboard Practice Analysis Pricing English en ​ Musa IELTS Reading 00:22:58 EN…" at bounding box center [425, 230] width 850 height 460
click at [173, 355] on li "NO" at bounding box center [153, 362] width 65 height 19
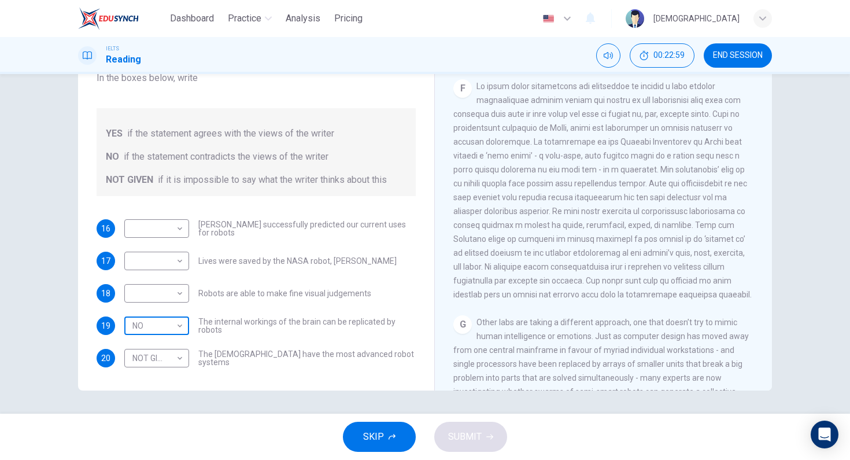
click at [167, 333] on body "Dashboard Practice Analysis Pricing English en ​ Musa IELTS Reading 00:22:59 EN…" at bounding box center [425, 230] width 850 height 460
click at [157, 344] on li "YES" at bounding box center [153, 344] width 65 height 19
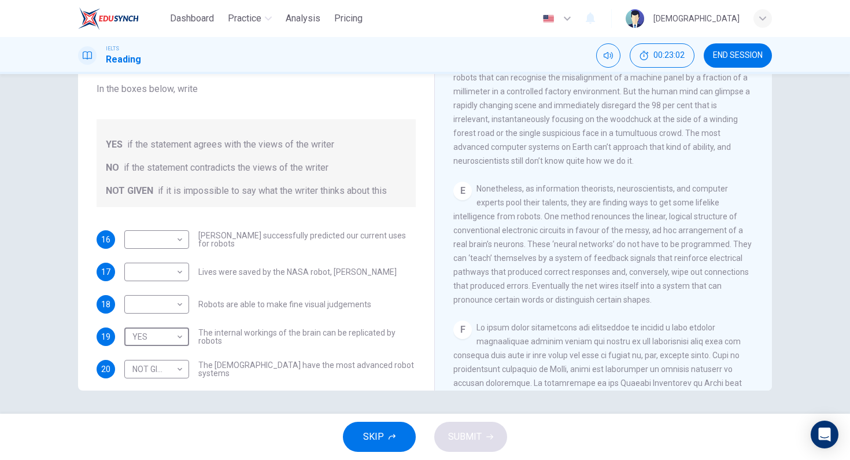
scroll to position [793, 0]
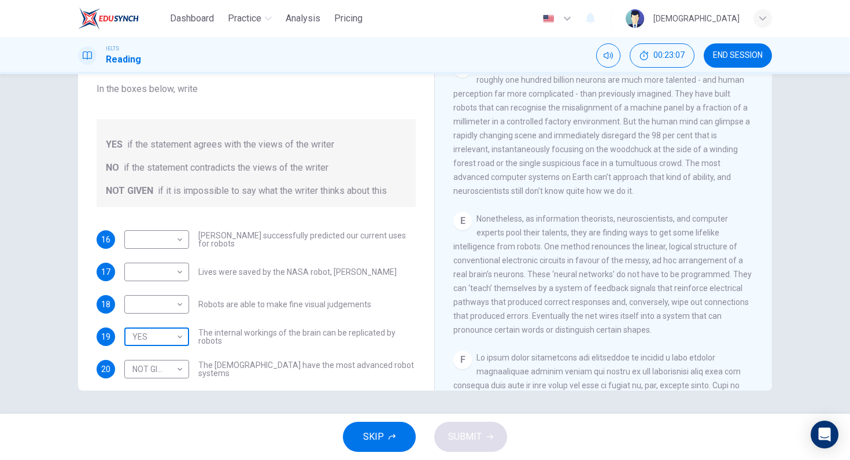
click at [171, 340] on body "Dashboard Practice Analysis Pricing English en ​ Musa IELTS Reading 00:23:07 EN…" at bounding box center [425, 230] width 850 height 460
click at [160, 368] on li "NO" at bounding box center [153, 373] width 65 height 19
type input "NO"
drag, startPoint x: 501, startPoint y: 264, endPoint x: 641, endPoint y: 260, distance: 140.0
click at [622, 265] on div "E Nonetheless, as information theorists, neuroscientists, and computer experts …" at bounding box center [603, 274] width 301 height 125
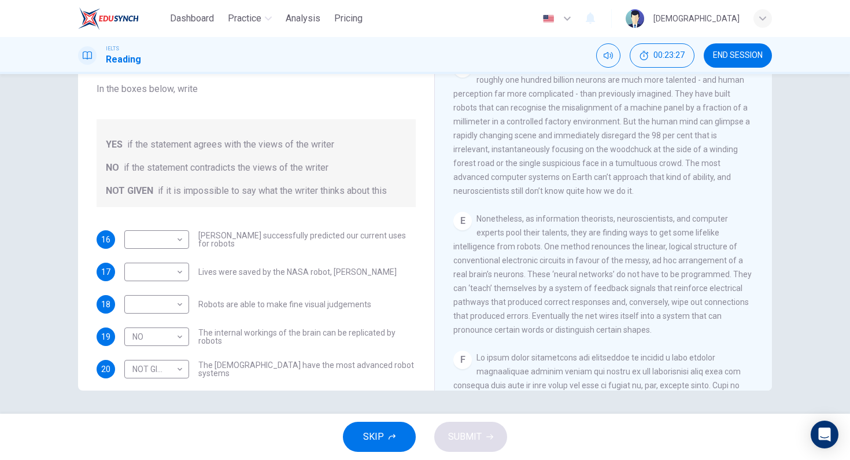
click at [641, 260] on span "Nonetheless, as information theorists, neuroscientists, and computer experts po…" at bounding box center [602, 274] width 298 height 120
drag, startPoint x: 645, startPoint y: 260, endPoint x: 653, endPoint y: 263, distance: 8.6
click at [647, 260] on span "Nonetheless, as information theorists, neuroscientists, and computer experts po…" at bounding box center [602, 274] width 298 height 120
drag, startPoint x: 653, startPoint y: 263, endPoint x: 615, endPoint y: 278, distance: 41.0
click at [642, 269] on div "E Nonetheless, as information theorists, neuroscientists, and computer experts …" at bounding box center [603, 274] width 301 height 125
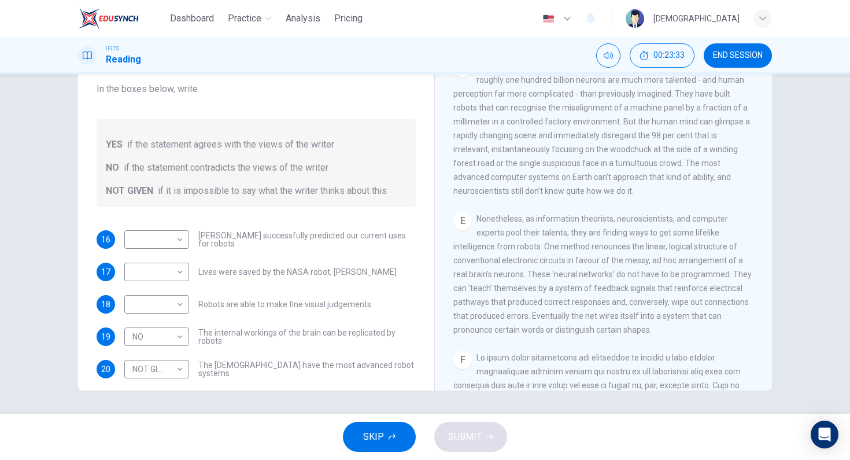
scroll to position [696, 0]
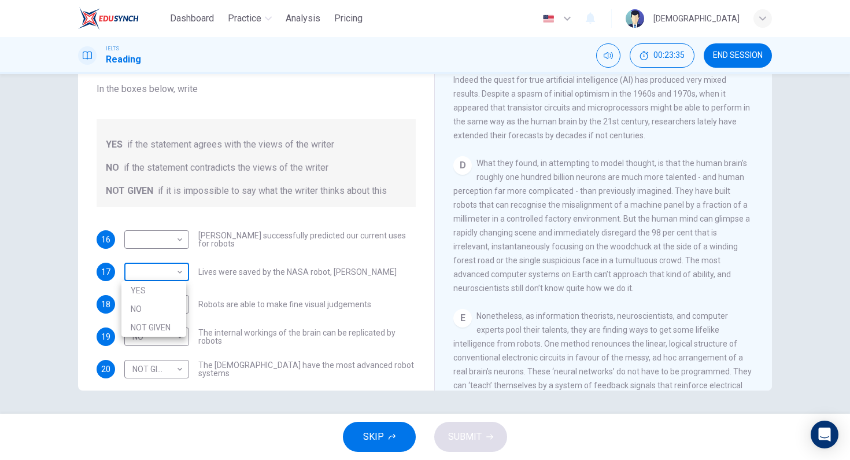
click at [174, 267] on body "Dashboard Practice Analysis Pricing English en ​ Musa IELTS Reading 00:23:35 EN…" at bounding box center [425, 230] width 850 height 460
click at [176, 324] on li "NOT GIVEN" at bounding box center [153, 327] width 65 height 19
type input "NOT GIVEN"
click at [186, 312] on div "​ ​ Robots are able to make fine visual judgements" at bounding box center [247, 304] width 247 height 19
click at [173, 301] on body "Dashboard Practice Analysis Pricing English en ​ Musa IELTS Reading 00:24:06 EN…" at bounding box center [425, 230] width 850 height 460
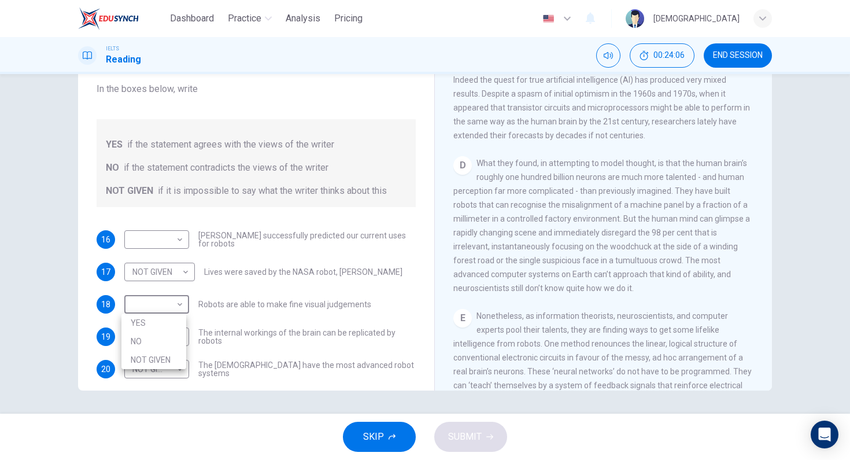
click at [181, 322] on li "YES" at bounding box center [153, 322] width 65 height 19
drag, startPoint x: 168, startPoint y: 302, endPoint x: 175, endPoint y: 317, distance: 16.8
click at [168, 303] on body "Dashboard Practice Analysis Pricing English en ​ Musa IELTS Reading 00:24:07 EN…" at bounding box center [425, 230] width 850 height 460
click at [174, 325] on li "YES" at bounding box center [153, 322] width 65 height 19
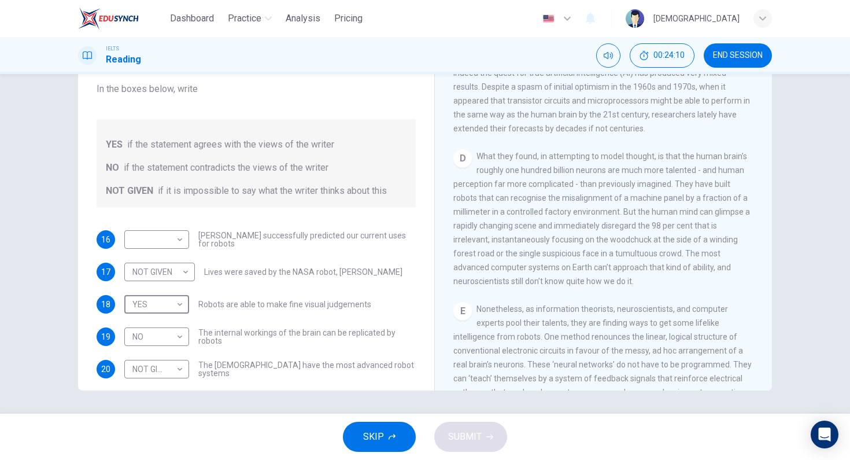
scroll to position [733, 0]
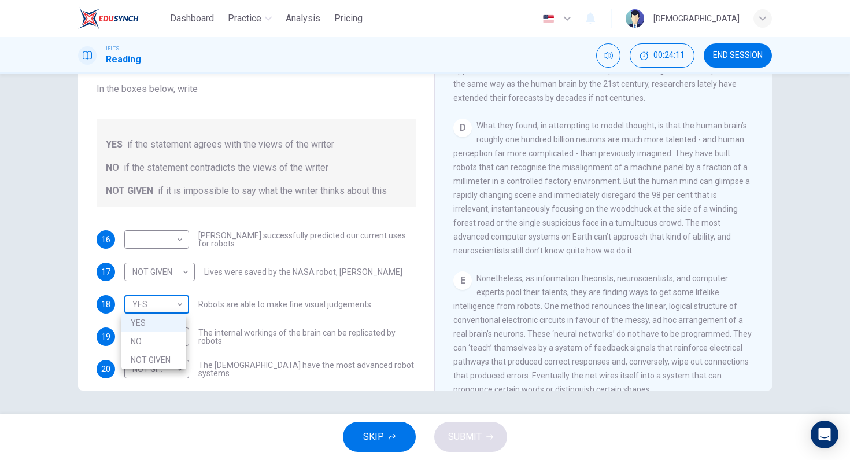
click at [147, 297] on body "Dashboard Practice Analysis Pricing English en ​ Musa IELTS Reading 00:24:11 EN…" at bounding box center [425, 230] width 850 height 460
click at [156, 344] on li "NO" at bounding box center [153, 341] width 65 height 19
type input "NO"
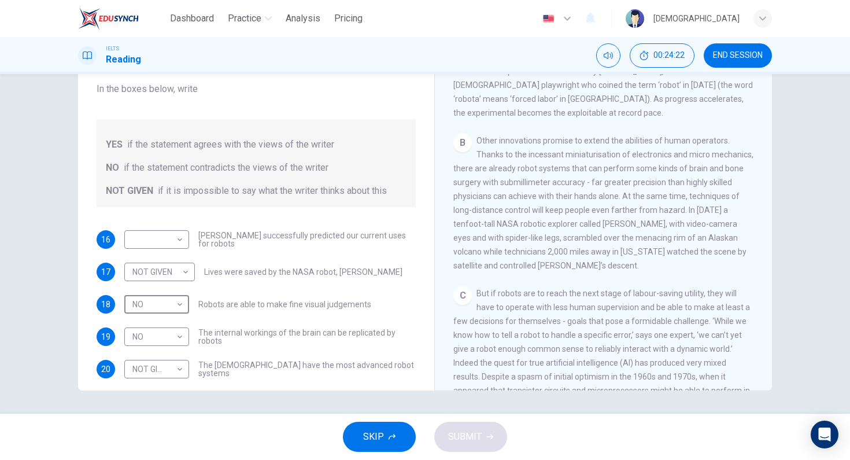
scroll to position [411, 0]
click at [159, 284] on body "Dashboard Practice Analysis Pricing English en ​ Musa IELTS Reading 00:24:36 EN…" at bounding box center [425, 230] width 850 height 460
click at [168, 288] on li "YES" at bounding box center [157, 290] width 72 height 19
type input "YES"
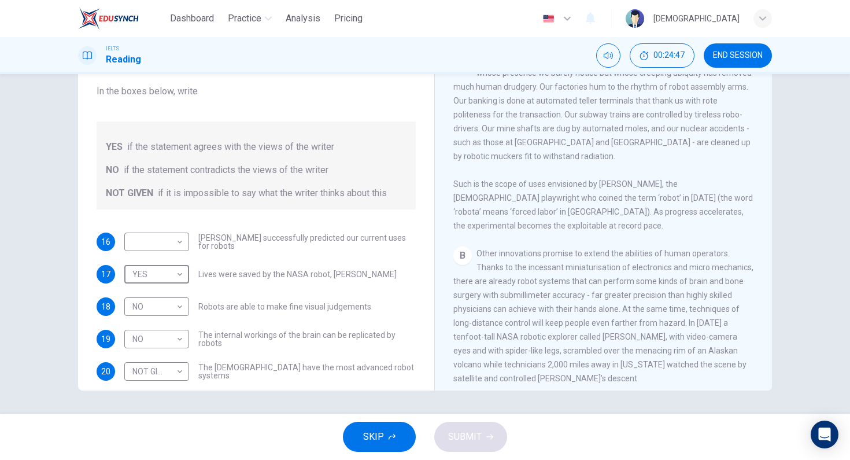
scroll to position [212, 0]
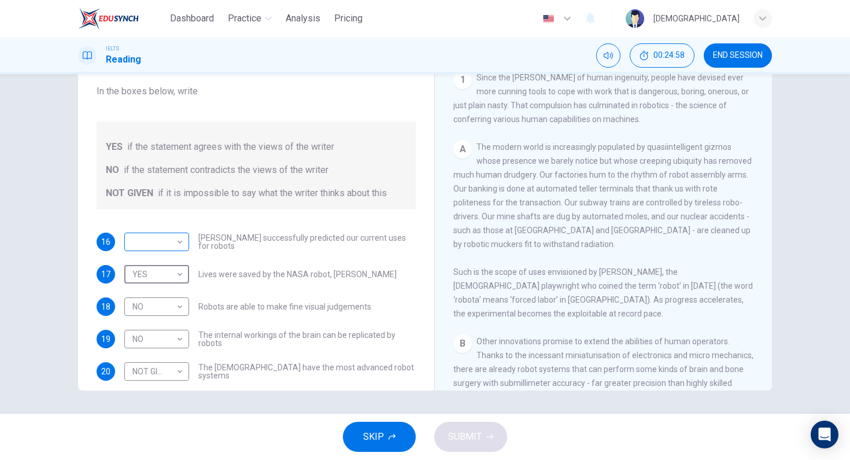
click at [166, 248] on body "Dashboard Practice Analysis Pricing English en ​ Musa IELTS Reading 00:24:58 EN…" at bounding box center [425, 230] width 850 height 460
click at [159, 257] on li "YES" at bounding box center [153, 260] width 65 height 19
type input "YES"
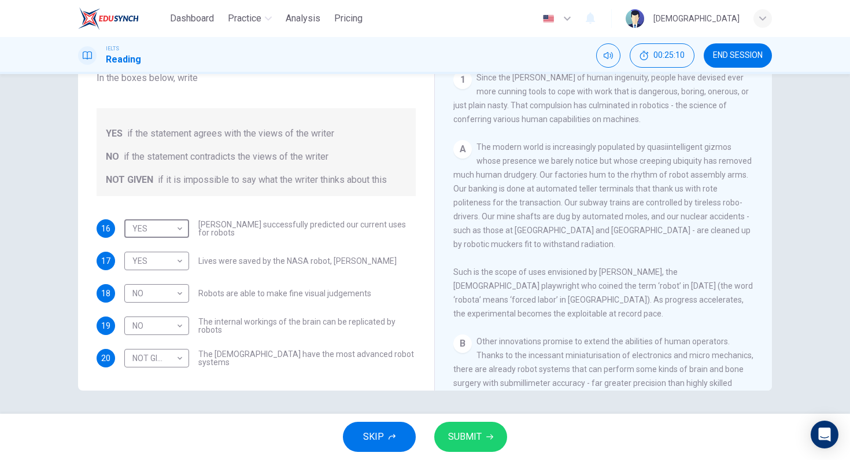
click at [459, 449] on button "SUBMIT" at bounding box center [470, 437] width 73 height 30
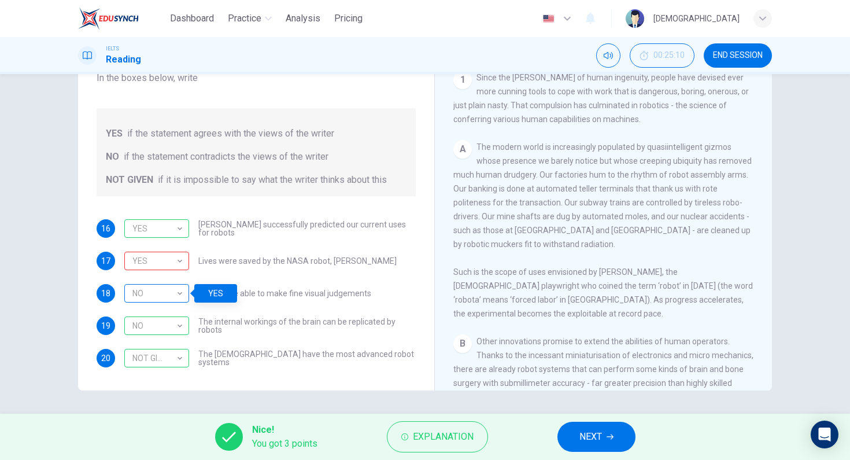
click at [156, 297] on div "NO" at bounding box center [154, 293] width 61 height 33
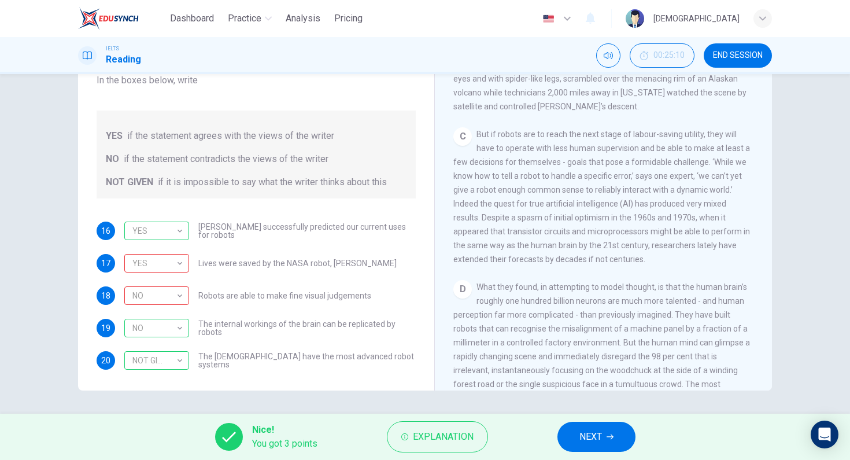
scroll to position [0, 0]
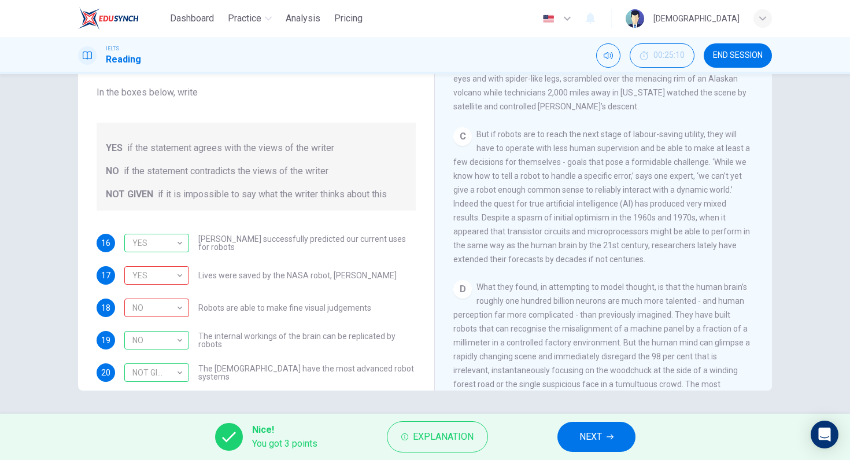
click at [597, 416] on div "Nice! You got 3 points Explanation NEXT" at bounding box center [425, 436] width 850 height 46
click at [597, 427] on button "NEXT" at bounding box center [596, 437] width 78 height 30
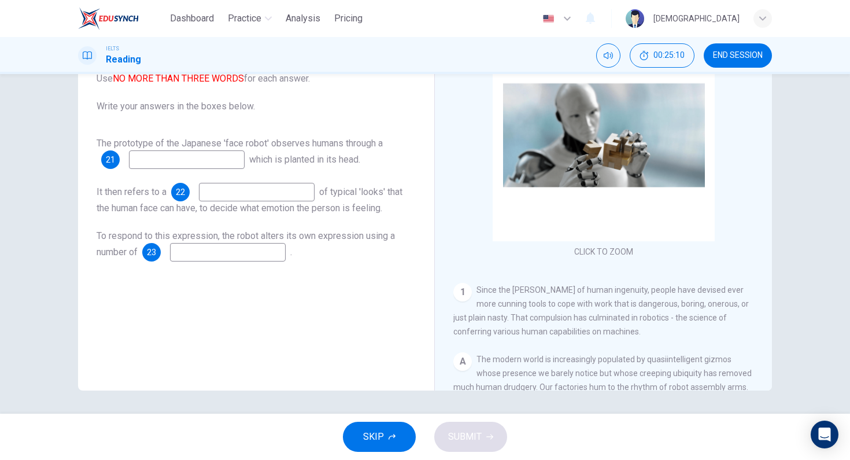
scroll to position [89, 0]
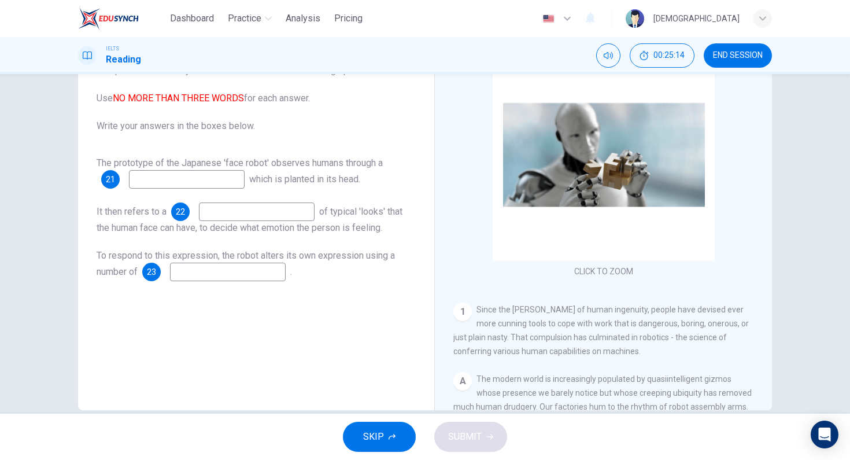
click at [198, 184] on input at bounding box center [187, 179] width 116 height 19
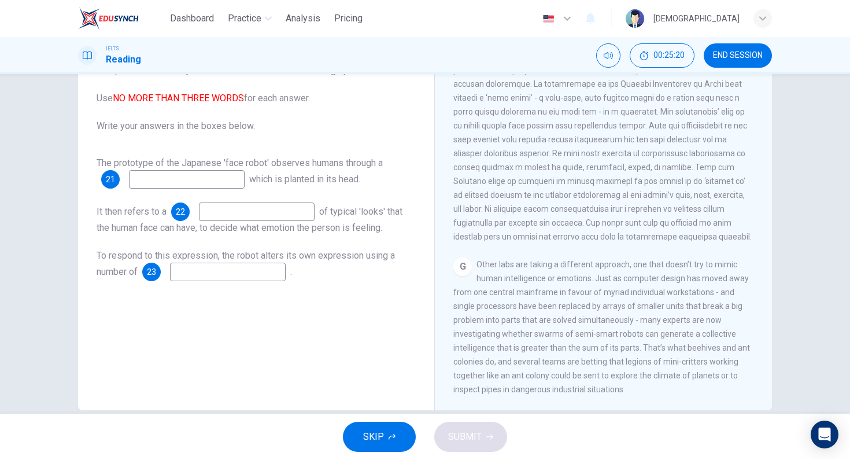
scroll to position [1061, 0]
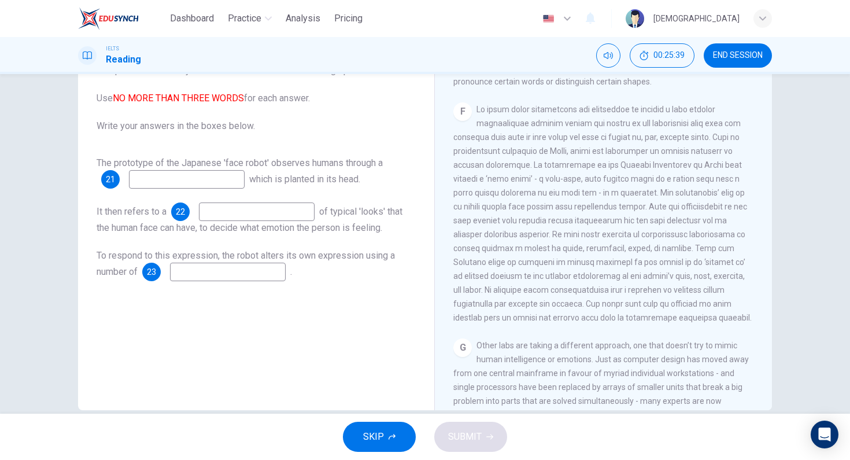
click at [541, 194] on span at bounding box center [602, 213] width 298 height 217
click at [216, 175] on input at bounding box center [187, 179] width 116 height 19
type input "video camera"
click at [220, 272] on input at bounding box center [228, 272] width 116 height 19
type input "tiny pressure pads"
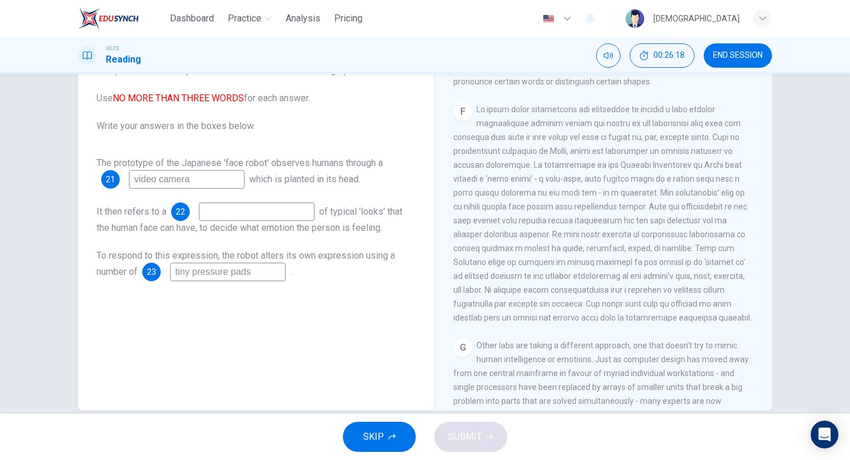
click at [263, 207] on input at bounding box center [257, 211] width 116 height 19
type input "facial expressions"
click at [494, 443] on button "SUBMIT" at bounding box center [470, 437] width 73 height 30
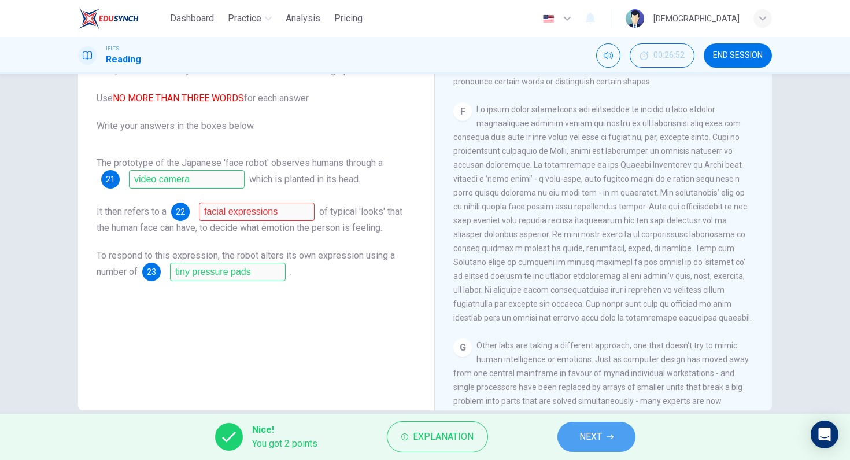
click at [599, 437] on span "NEXT" at bounding box center [590, 437] width 23 height 16
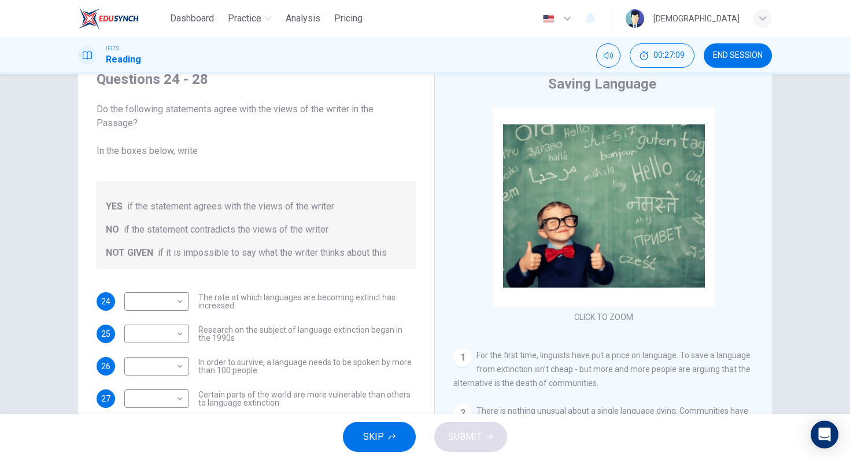
scroll to position [14, 0]
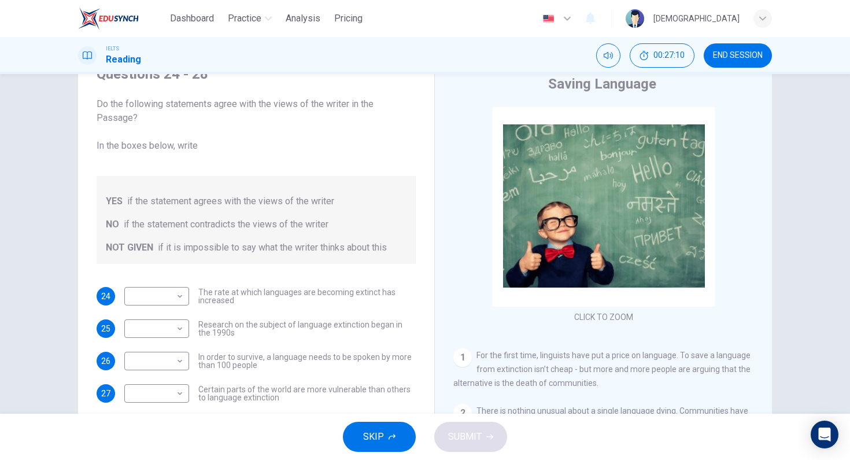
click at [358, 121] on span "Do the following statements agree with the views of the writer in the Passage? …" at bounding box center [256, 125] width 319 height 56
click at [360, 121] on span "Do the following statements agree with the views of the writer in the Passage? …" at bounding box center [256, 125] width 319 height 56
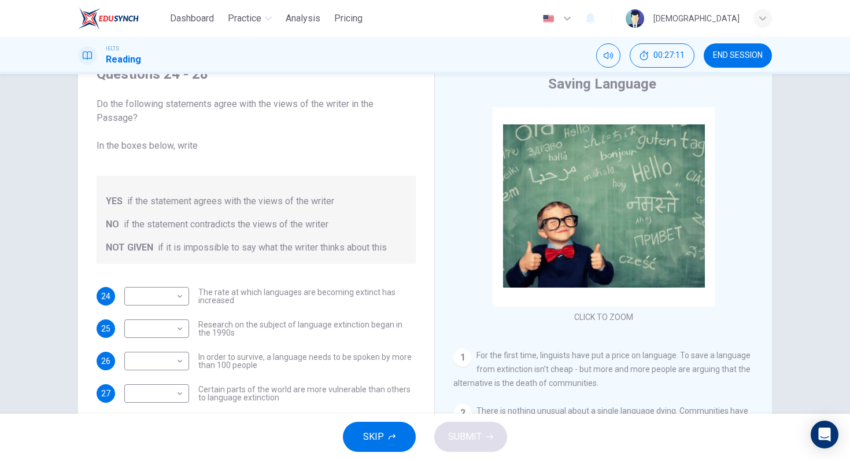
click at [361, 121] on span "Do the following statements agree with the views of the writer in the Passage? …" at bounding box center [256, 125] width 319 height 56
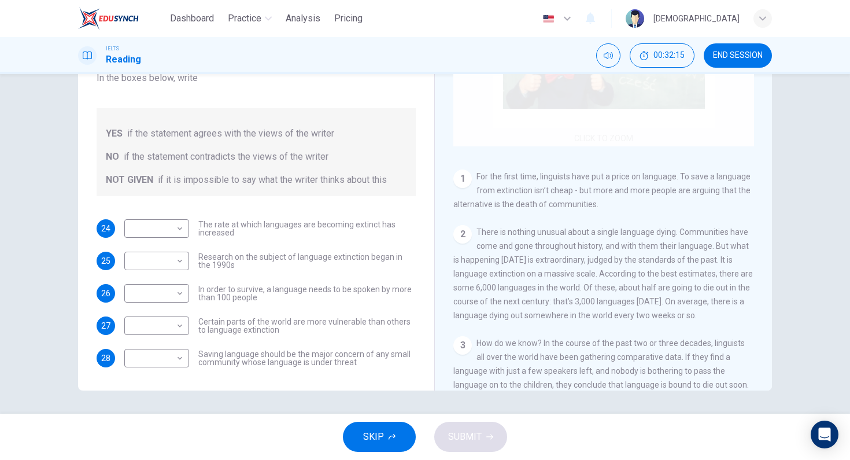
scroll to position [50, 0]
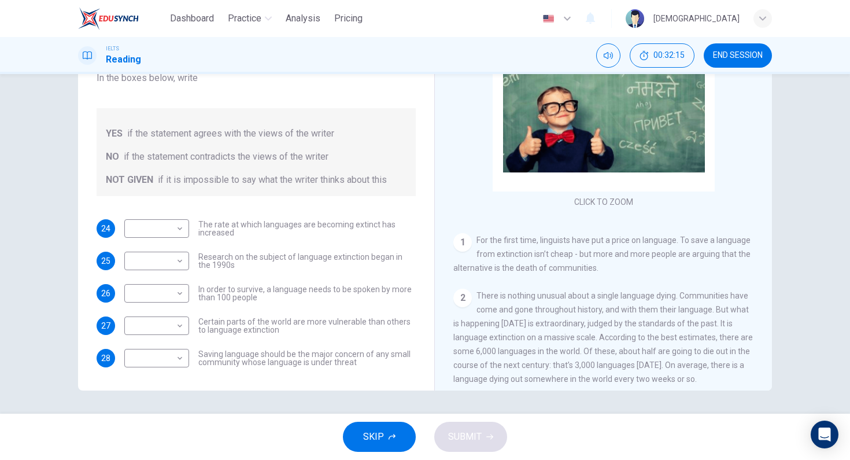
click at [726, 68] on div "IELTS Reading 00:32:15 END SESSION" at bounding box center [425, 55] width 850 height 37
click at [729, 67] on button "END SESSION" at bounding box center [738, 55] width 68 height 24
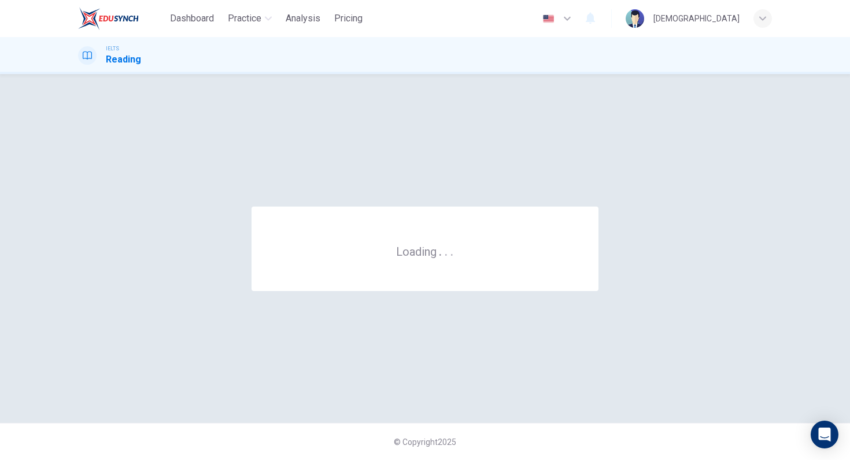
scroll to position [0, 0]
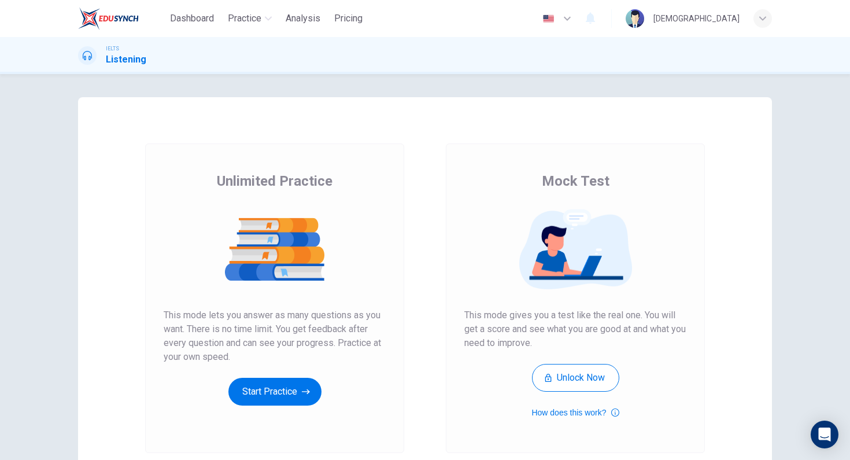
click at [205, 29] on div "Dashboard Practice Analysis Pricing" at bounding box center [222, 18] width 289 height 23
click at [212, 19] on span "Dashboard" at bounding box center [192, 19] width 44 height 14
